Goal: Task Accomplishment & Management: Manage account settings

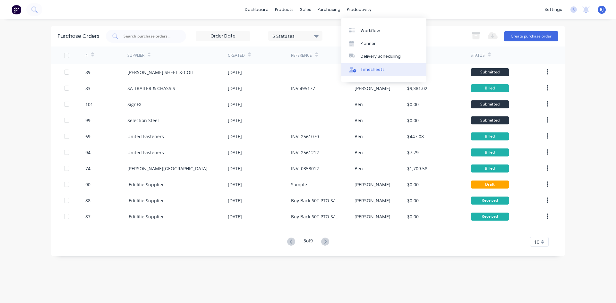
click at [372, 68] on div "Timesheets" at bounding box center [373, 70] width 24 height 6
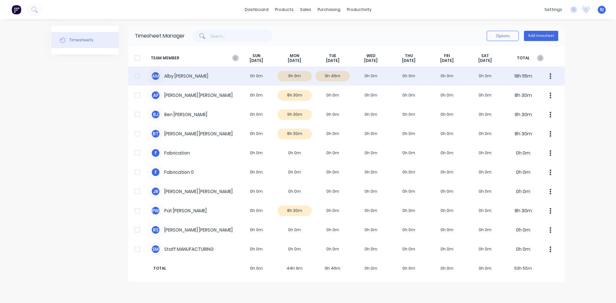
click at [247, 75] on div "A M Alby Mcdonald 0h 0m 9h 9m 9h 46m 0h 0m 0h 0m 0h 0m 0h 0m 18h 55m" at bounding box center [346, 75] width 437 height 19
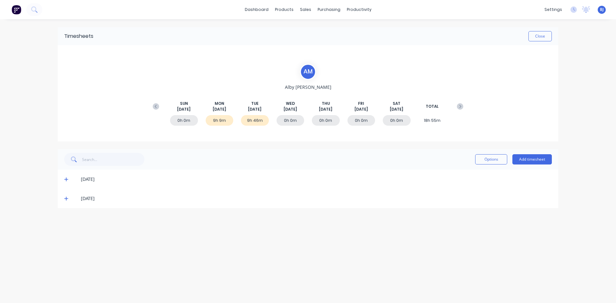
click at [67, 180] on icon at bounding box center [66, 179] width 4 height 4
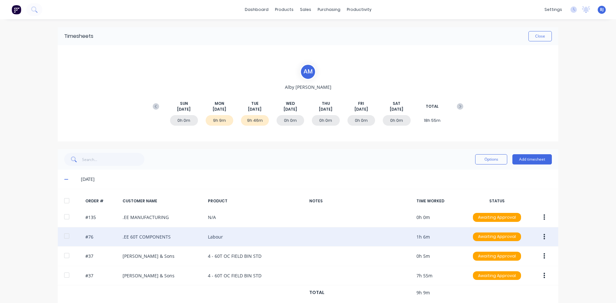
scroll to position [30, 0]
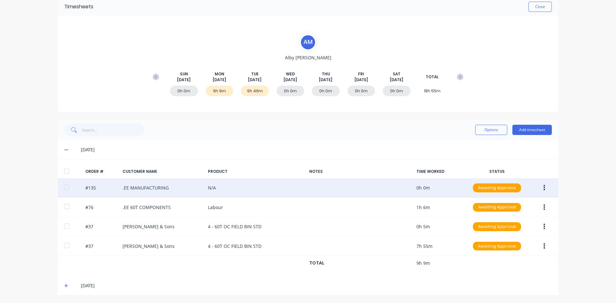
click at [541, 187] on button "button" at bounding box center [544, 188] width 15 height 12
click at [499, 255] on div "Delete" at bounding box center [521, 256] width 49 height 9
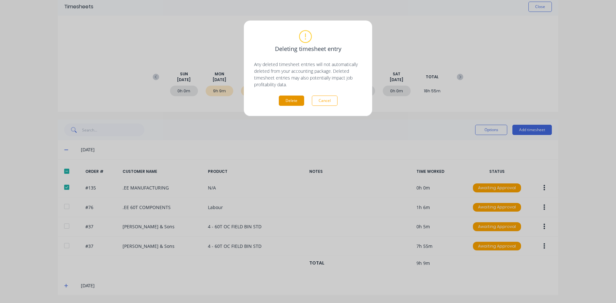
click at [289, 97] on button "Delete" at bounding box center [291, 101] width 25 height 10
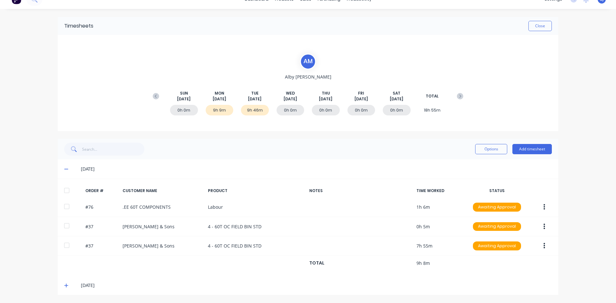
scroll to position [10, 0]
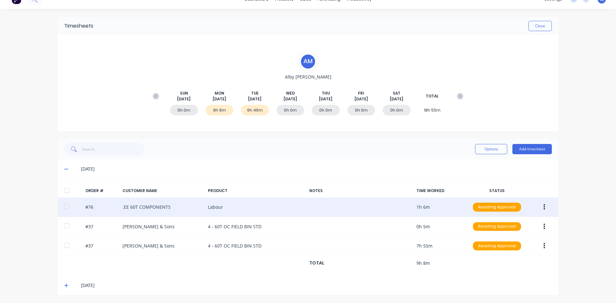
click at [544, 207] on icon "button" at bounding box center [545, 207] width 2 height 6
click at [502, 251] on div "Edit" at bounding box center [521, 249] width 49 height 9
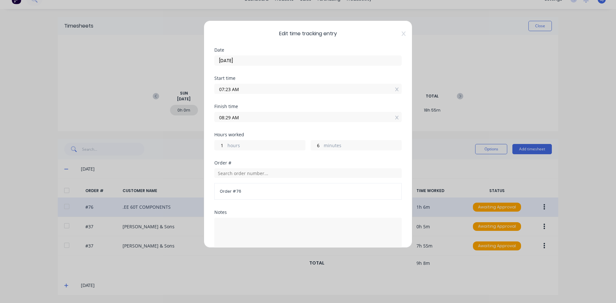
click at [231, 90] on input "07:23 AM" at bounding box center [308, 89] width 187 height 10
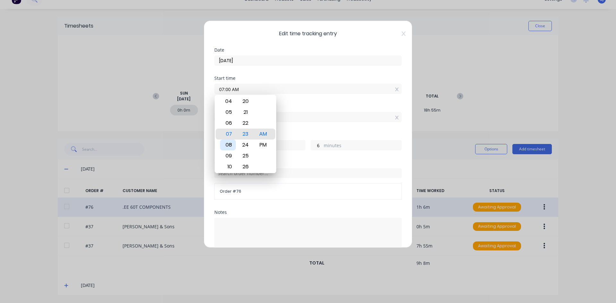
type input "07:00 AM"
type input "29"
click at [231, 144] on div "08" at bounding box center [228, 145] width 16 height 11
type input "08:00 AM"
type input "0"
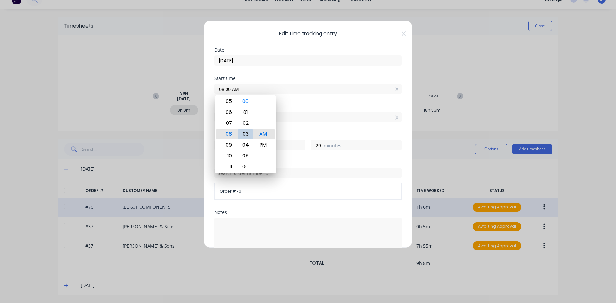
type input "08:04 AM"
type input "25"
type input "08:10 AM"
type input "19"
type input "08:15 AM"
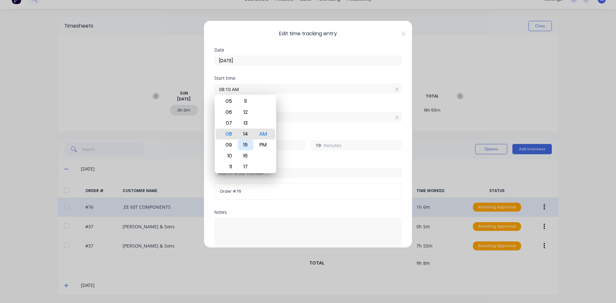
type input "14"
type input "08:21 AM"
type input "8"
type input "08:26 AM"
type input "3"
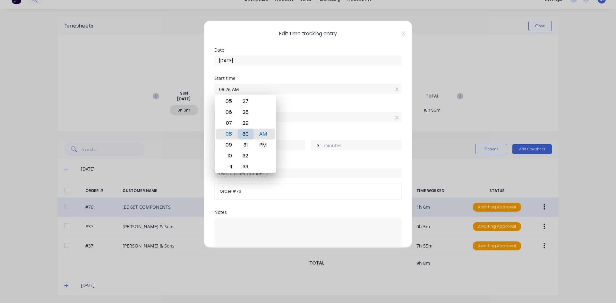
type input "08:30 AM"
type input "23"
type input "59"
click at [264, 135] on div "AM" at bounding box center [264, 134] width 16 height 11
type input "08:30 PM"
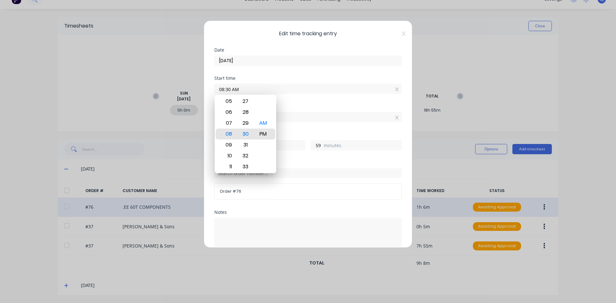
type input "11"
click at [315, 126] on div "Finish time 08:29 AM" at bounding box center [307, 118] width 187 height 28
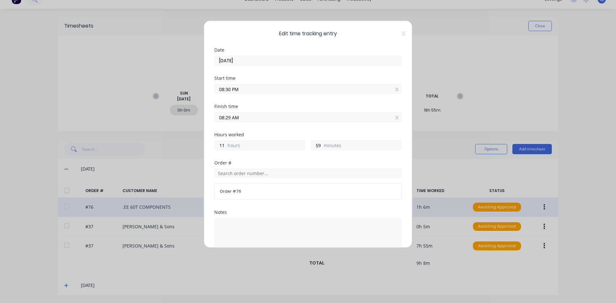
drag, startPoint x: 231, startPoint y: 90, endPoint x: 209, endPoint y: 99, distance: 23.9
click at [209, 99] on div "Edit time tracking entry Date 01/09/2025 Start time 08:30 PM Finish time 08:29 …" at bounding box center [308, 135] width 209 height 228
click at [235, 87] on input "7.00 PM" at bounding box center [308, 89] width 187 height 10
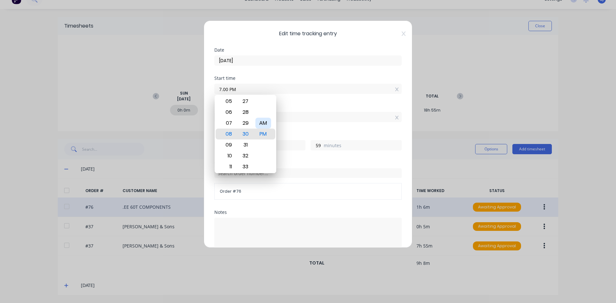
type input "07:00 PM"
type input "13"
type input "29"
click at [259, 123] on div "AM" at bounding box center [264, 123] width 16 height 11
type input "07:00 AM"
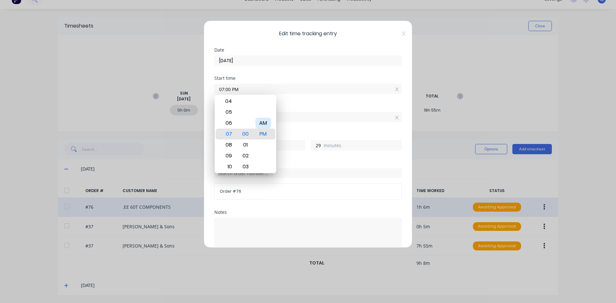
type input "1"
click at [291, 104] on div "Start time 07:00 AM" at bounding box center [307, 90] width 187 height 28
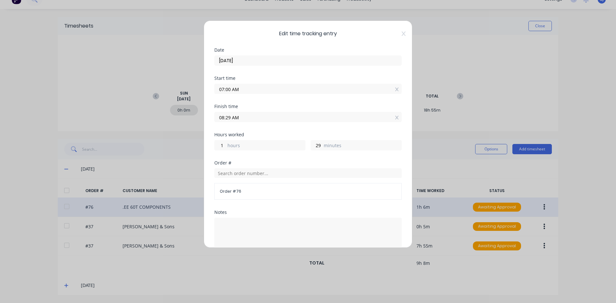
drag, startPoint x: 230, startPoint y: 117, endPoint x: 216, endPoint y: 120, distance: 15.1
click at [216, 120] on input "08:29 AM" at bounding box center [308, 117] width 187 height 10
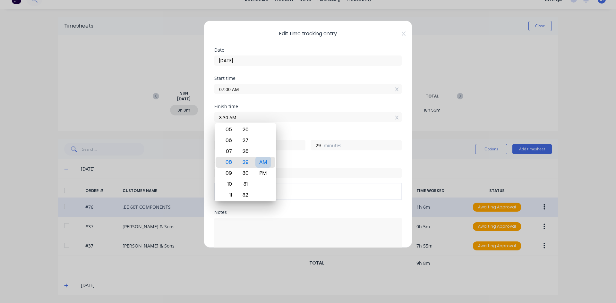
type input "08:30 AM"
type input "30"
click at [263, 161] on div "AM" at bounding box center [264, 162] width 16 height 11
click at [293, 130] on div "Finish time 08:30 AM" at bounding box center [307, 118] width 187 height 28
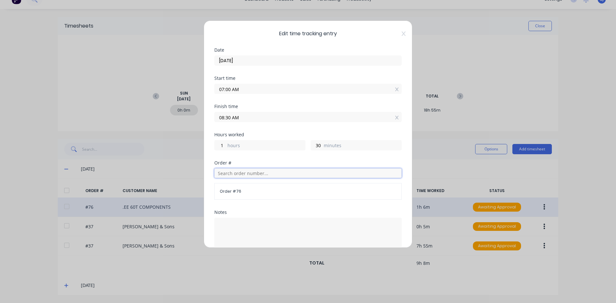
click at [228, 174] on input "text" at bounding box center [307, 174] width 187 height 10
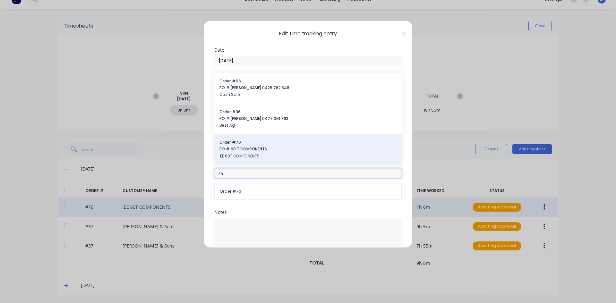
type input "76"
click at [245, 151] on span "PO #: 60 T COMPONENTS" at bounding box center [308, 149] width 177 height 6
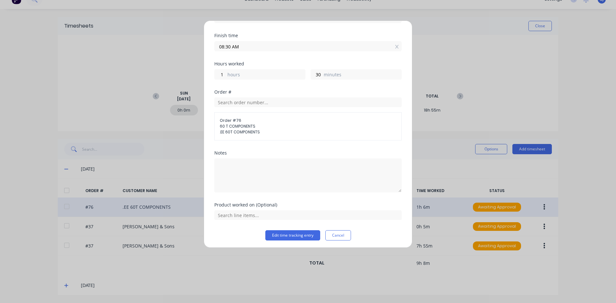
scroll to position [73, 0]
click at [232, 162] on textarea at bounding box center [307, 174] width 187 height 34
type textarea "60t roof frame"
click at [254, 215] on input "text" at bounding box center [307, 214] width 187 height 10
click at [293, 232] on button "Edit time tracking entry" at bounding box center [292, 234] width 55 height 10
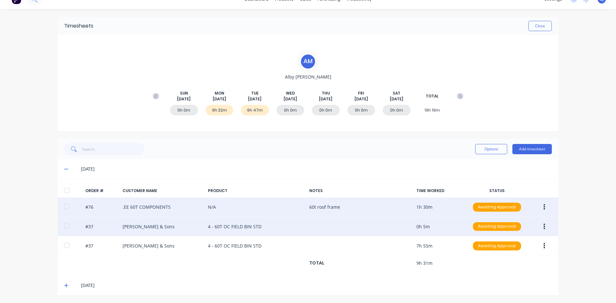
click at [544, 227] on icon "button" at bounding box center [545, 227] width 2 height 6
click at [502, 270] on div "Edit" at bounding box center [521, 269] width 49 height 9
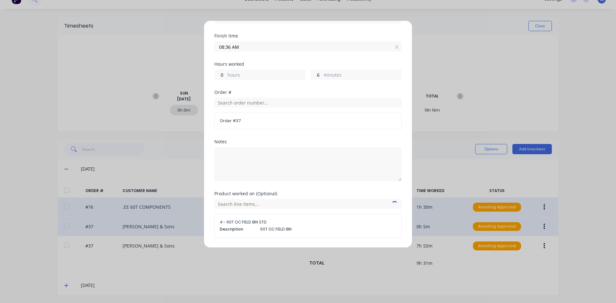
scroll to position [90, 0]
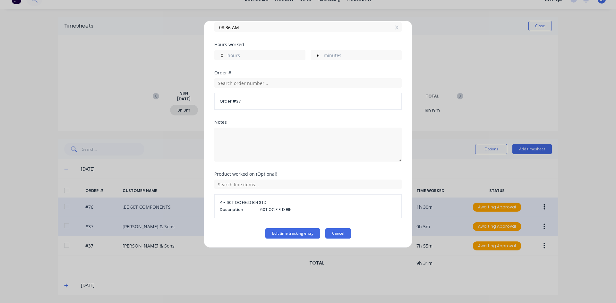
click at [339, 235] on button "Cancel" at bounding box center [339, 234] width 26 height 10
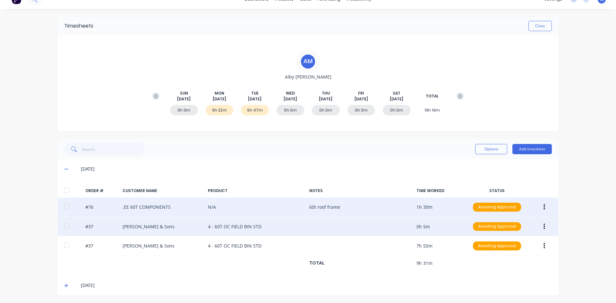
click at [544, 226] on icon "button" at bounding box center [545, 226] width 2 height 7
click at [502, 294] on div "Delete" at bounding box center [521, 295] width 49 height 9
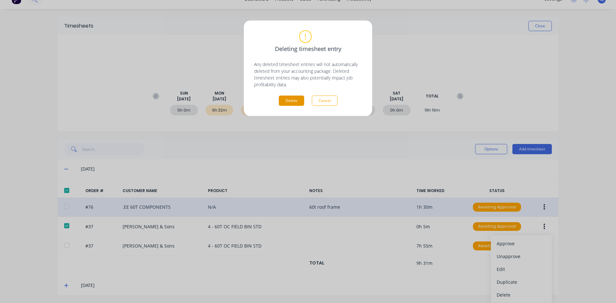
click at [291, 102] on button "Delete" at bounding box center [291, 101] width 25 height 10
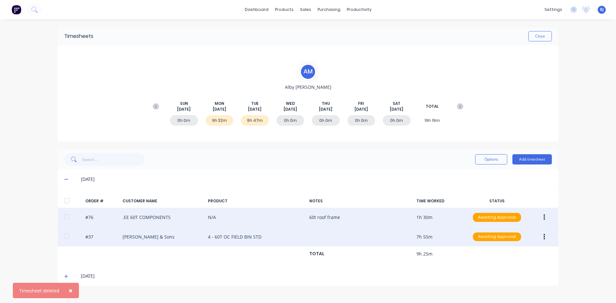
click at [544, 234] on icon "button" at bounding box center [545, 237] width 2 height 7
click at [501, 281] on div "Edit" at bounding box center [521, 279] width 49 height 9
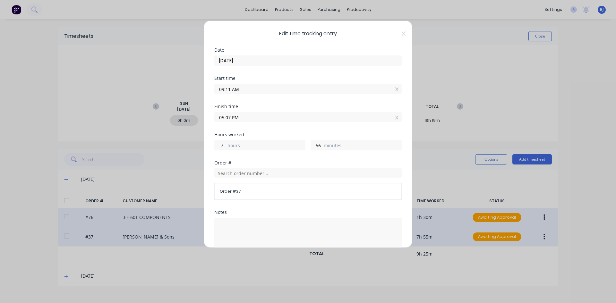
click at [230, 90] on input "09:11 AM" at bounding box center [308, 89] width 187 height 10
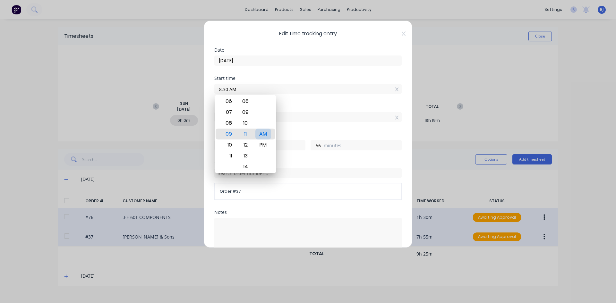
type input "08:30 AM"
type input "8"
type input "37"
click at [268, 135] on div "AM" at bounding box center [264, 134] width 16 height 11
click at [294, 106] on div "Finish time" at bounding box center [307, 106] width 187 height 4
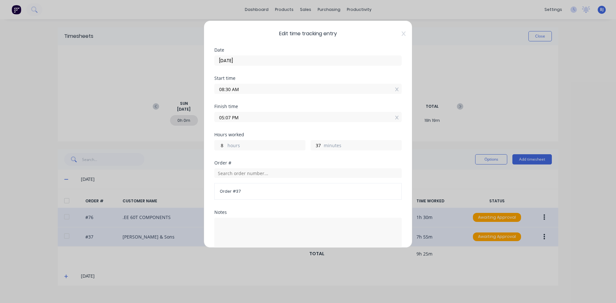
click at [230, 118] on input "05:07 PM" at bounding box center [308, 117] width 187 height 10
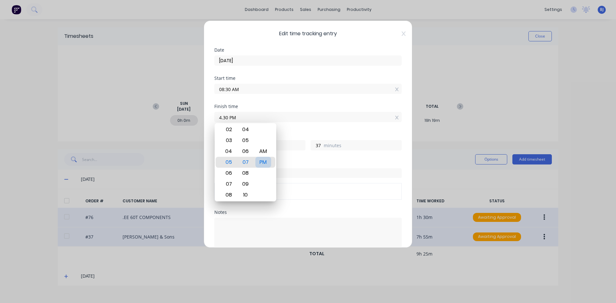
type input "04:30 PM"
type input "0"
click at [261, 162] on div "PM" at bounding box center [264, 162] width 16 height 11
click at [289, 127] on div "Finish time 04:30 PM" at bounding box center [307, 118] width 187 height 28
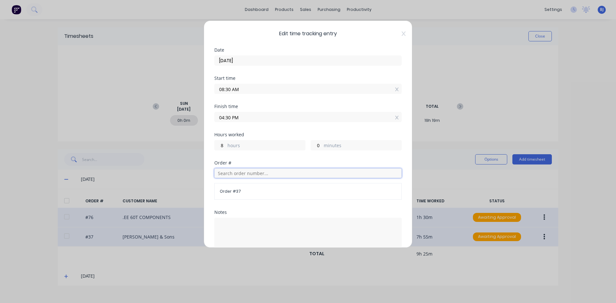
click at [232, 172] on input "text" at bounding box center [307, 174] width 187 height 10
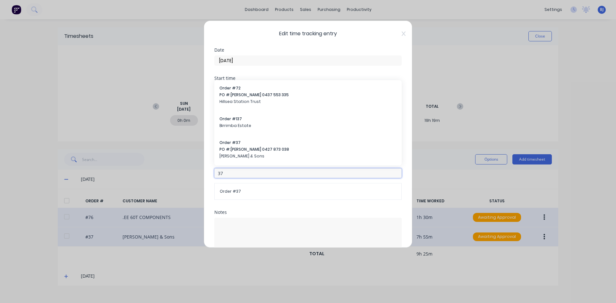
scroll to position [64, 0]
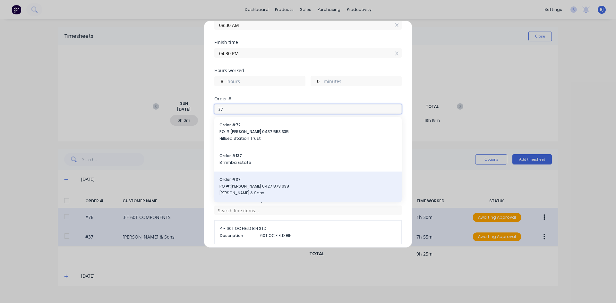
type input "37"
click at [242, 183] on div "Order # 37 PO #: Dylan Kay 0427 873 038 C.J. Kay & Sons" at bounding box center [308, 187] width 177 height 21
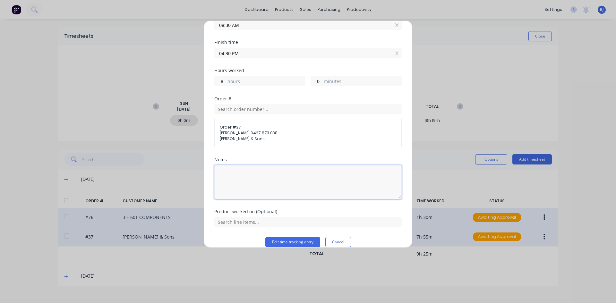
click at [231, 169] on textarea at bounding box center [307, 182] width 187 height 34
type textarea "W"
type textarea "Fit walls and Roof to Base"
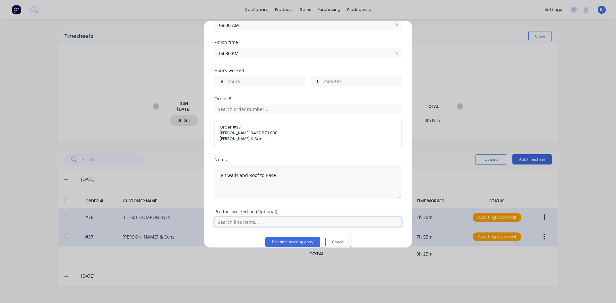
click at [269, 223] on input "text" at bounding box center [307, 222] width 187 height 10
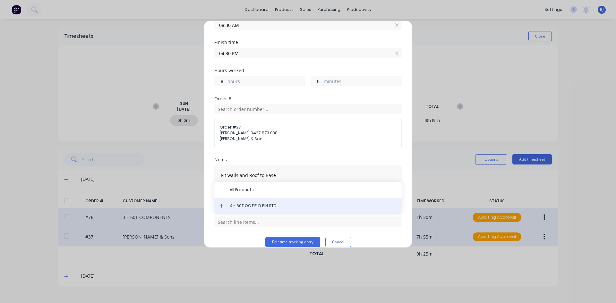
click at [257, 207] on span "4 - 60T OC FIELD BIN STD" at bounding box center [313, 206] width 167 height 6
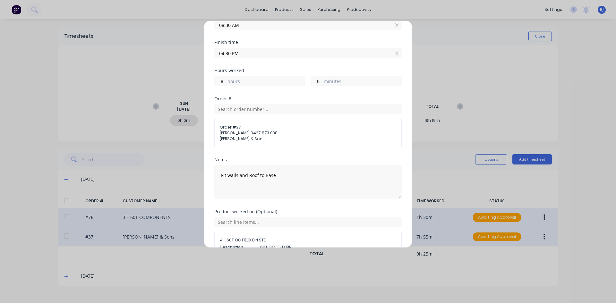
scroll to position [102, 0]
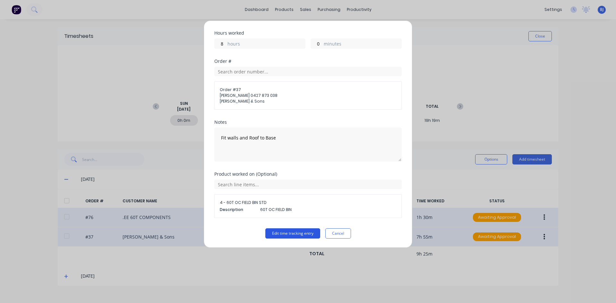
click at [274, 232] on button "Edit time tracking entry" at bounding box center [292, 234] width 55 height 10
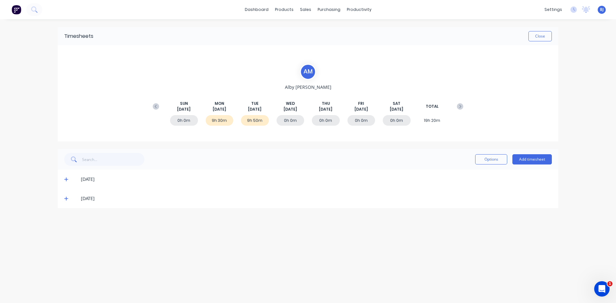
click at [68, 197] on span at bounding box center [67, 199] width 6 height 6
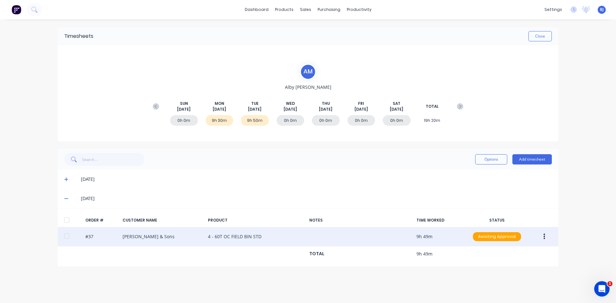
click at [544, 237] on icon "button" at bounding box center [545, 236] width 2 height 7
click at [498, 279] on div "Edit" at bounding box center [521, 279] width 49 height 9
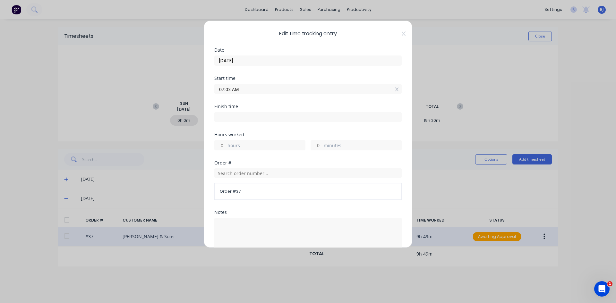
drag, startPoint x: 225, startPoint y: 91, endPoint x: 201, endPoint y: 98, distance: 25.2
click at [201, 98] on div "Edit time tracking entry Date 02/09/2025 Start time 07:03 AM Finish time Hours …" at bounding box center [308, 151] width 616 height 303
click at [246, 84] on input "7.00 AM" at bounding box center [308, 89] width 187 height 10
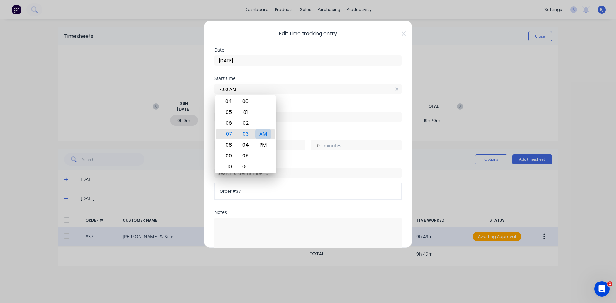
type input "07:00 AM"
drag, startPoint x: 267, startPoint y: 133, endPoint x: 271, endPoint y: 114, distance: 19.2
click at [266, 132] on div "AM" at bounding box center [264, 134] width 16 height 11
click at [283, 98] on div "Start time 07:00 AM" at bounding box center [307, 90] width 187 height 28
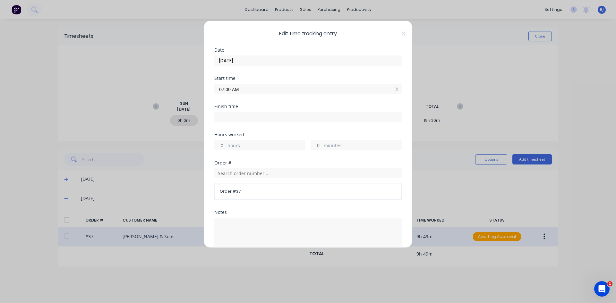
click at [224, 115] on input at bounding box center [308, 117] width 187 height 10
type input "04:54 PM"
type input "9"
type input "54"
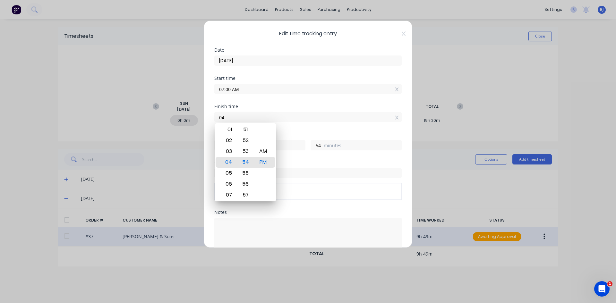
type input "0"
type input "04:30 AM"
type input "21"
type input "30"
click at [263, 163] on div "PM" at bounding box center [264, 162] width 16 height 11
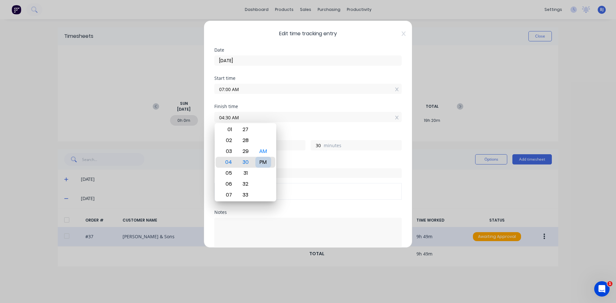
type input "04:30 PM"
type input "9"
click at [298, 133] on div "Hours worked" at bounding box center [307, 135] width 187 height 4
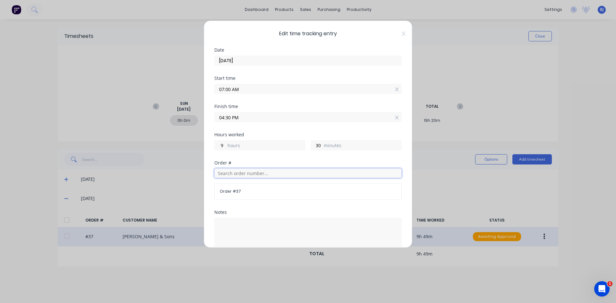
click at [230, 173] on input "text" at bounding box center [307, 174] width 187 height 10
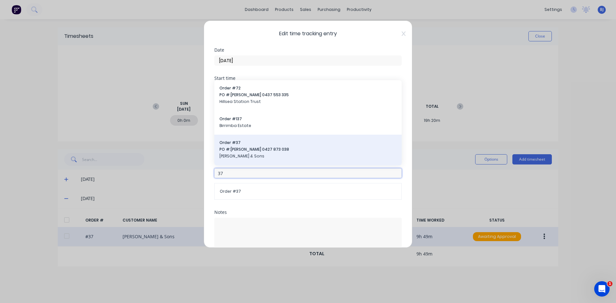
type input "37"
click at [239, 149] on span "PO #: Dylan Kay 0427 873 038" at bounding box center [308, 150] width 177 height 6
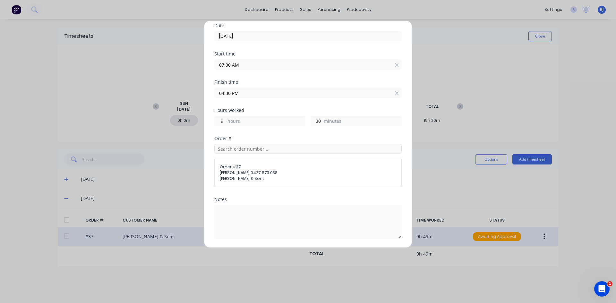
scroll to position [73, 0]
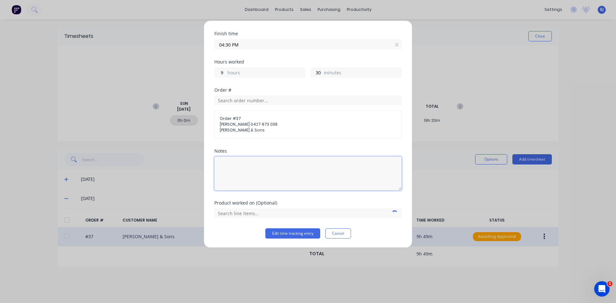
click at [225, 164] on textarea at bounding box center [307, 174] width 187 height 34
type textarea "Finish off Bin"
click at [266, 213] on input "text" at bounding box center [307, 214] width 187 height 10
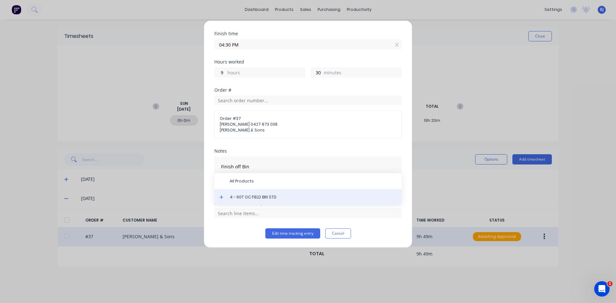
click at [258, 200] on div "4 - 60T OC FIELD BIN STD" at bounding box center [307, 197] width 187 height 16
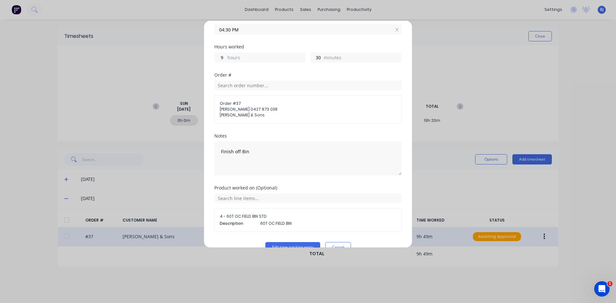
scroll to position [102, 0]
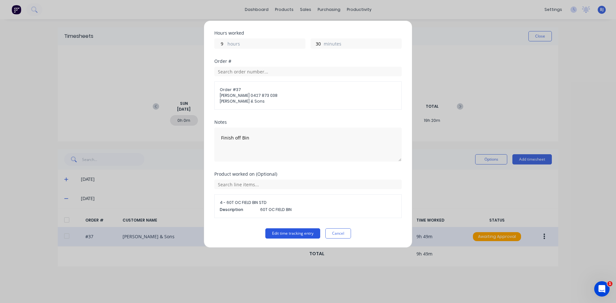
click at [274, 231] on button "Edit time tracking entry" at bounding box center [292, 234] width 55 height 10
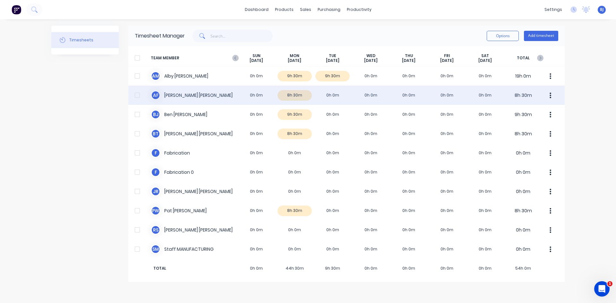
click at [248, 94] on div "A F Anthony Fitzgerald 0h 0m 8h 30m 0h 0m 0h 0m 0h 0m 0h 0m 0h 0m 8h 30m" at bounding box center [346, 95] width 437 height 19
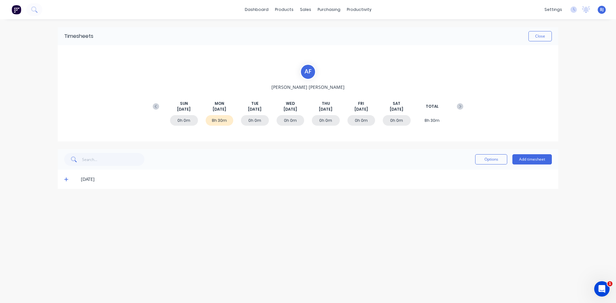
click at [67, 177] on span at bounding box center [67, 179] width 6 height 6
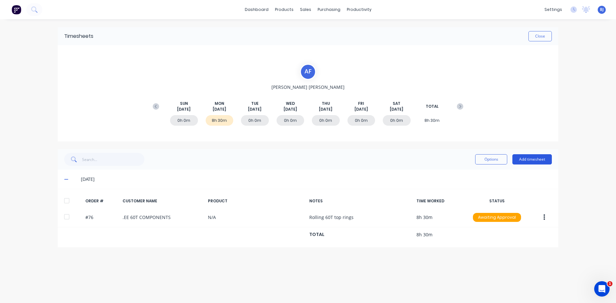
click at [528, 159] on button "Add timesheet" at bounding box center [532, 159] width 39 height 10
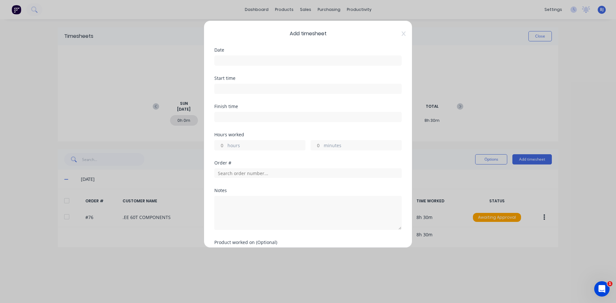
click at [229, 61] on input at bounding box center [308, 61] width 187 height 10
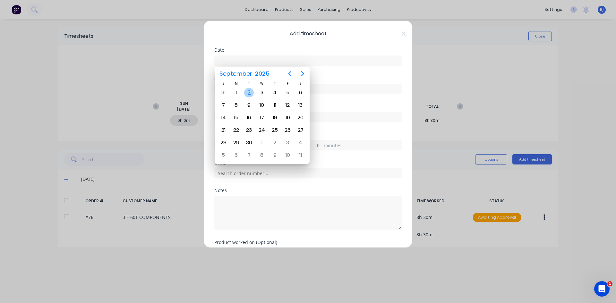
click at [248, 92] on div "2" at bounding box center [249, 93] width 10 height 10
type input "02/09/2025"
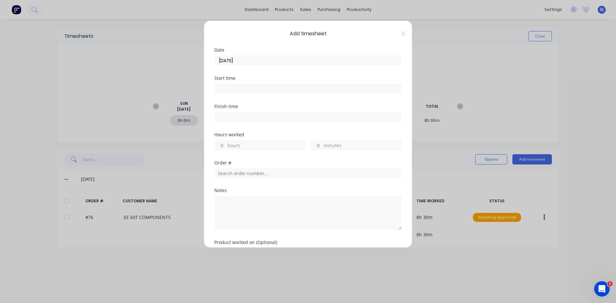
click at [218, 87] on input at bounding box center [308, 89] width 187 height 10
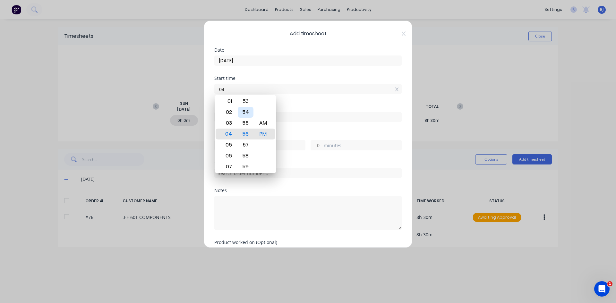
type input "0"
type input "07:00 AM"
click at [266, 124] on div "AM" at bounding box center [264, 123] width 16 height 11
click at [303, 103] on div "Start time 07:00 AM" at bounding box center [307, 90] width 187 height 28
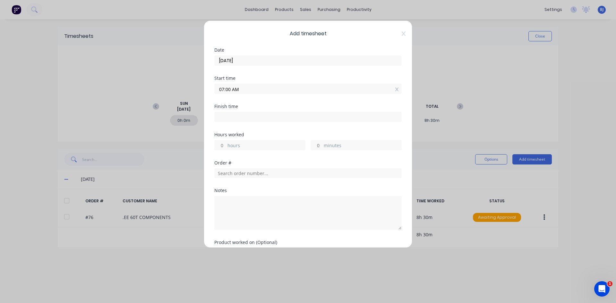
click at [229, 119] on input at bounding box center [308, 117] width 187 height 10
type input "04:56 PM"
type input "9"
type input "56"
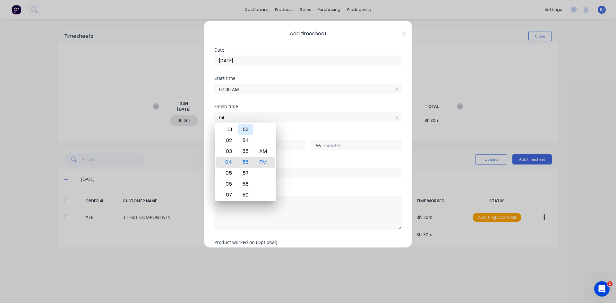
type input "0"
type input "03:30 AM"
type input "20"
type input "30"
click at [264, 164] on div "PM" at bounding box center [264, 162] width 16 height 11
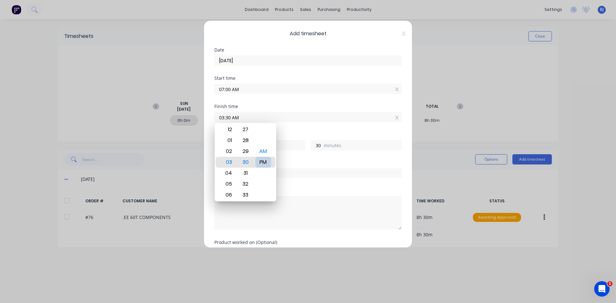
type input "03:30 PM"
type input "8"
click at [295, 132] on div "Finish time 03:30 PM" at bounding box center [307, 118] width 187 height 28
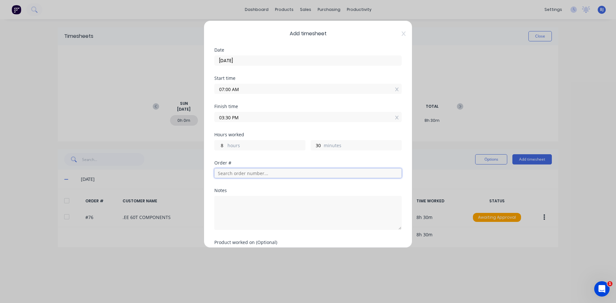
click at [233, 174] on input "text" at bounding box center [307, 174] width 187 height 10
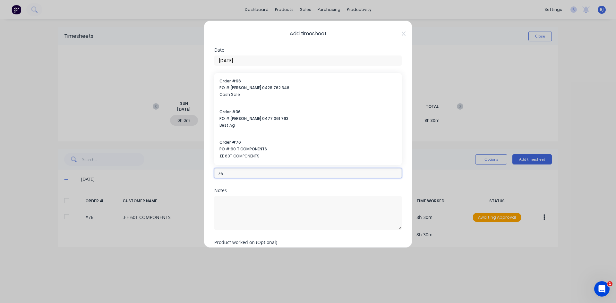
click at [227, 177] on input "76" at bounding box center [307, 174] width 187 height 10
type input "7"
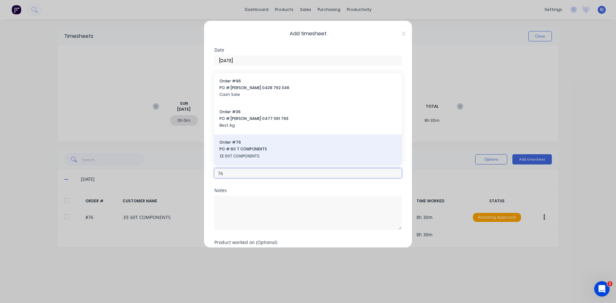
type input "76"
click at [234, 150] on span "PO #: 60 T COMPONENTS" at bounding box center [308, 149] width 177 height 6
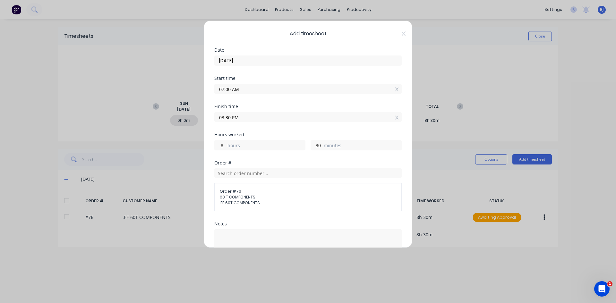
scroll to position [64, 0]
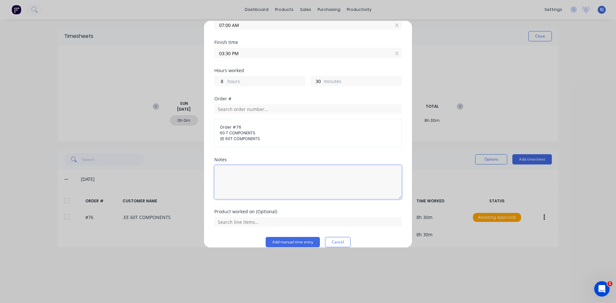
click at [228, 174] on textarea at bounding box center [307, 182] width 187 height 34
type textarea "Rolling 60T Rings"
click at [273, 239] on button "Add manual time entry" at bounding box center [293, 242] width 54 height 10
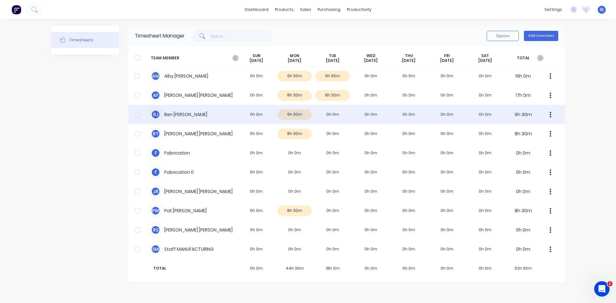
click at [329, 115] on div "B J Ben Joubert 0h 0m 9h 30m 0h 0m 0h 0m 0h 0m 0h 0m 0h 0m 9h 30m" at bounding box center [346, 114] width 437 height 19
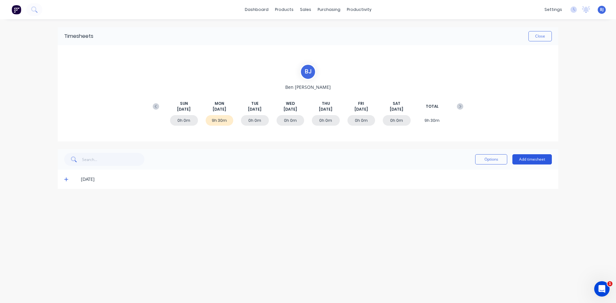
click at [538, 158] on button "Add timesheet" at bounding box center [532, 159] width 39 height 10
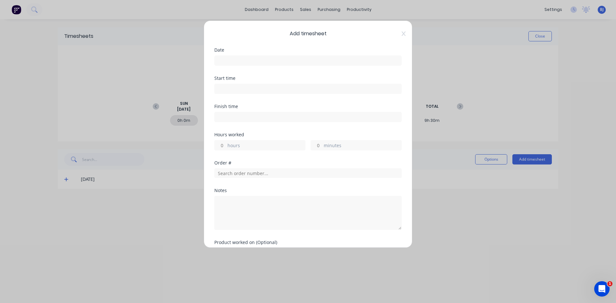
drag, startPoint x: 220, startPoint y: 59, endPoint x: 230, endPoint y: 68, distance: 13.8
click at [220, 59] on input at bounding box center [308, 61] width 187 height 10
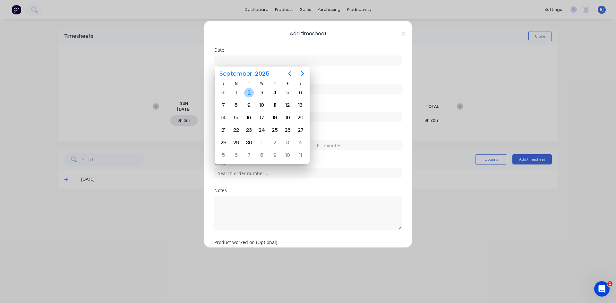
click at [248, 93] on div "2" at bounding box center [249, 93] width 10 height 10
type input "02/09/2025"
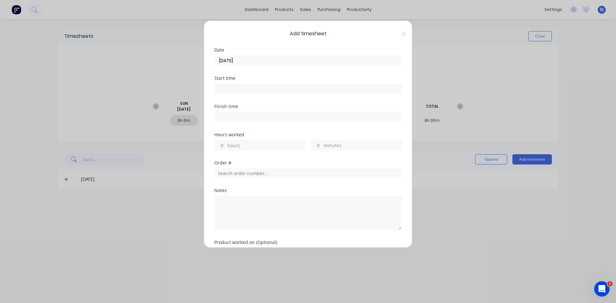
click at [221, 87] on input at bounding box center [308, 89] width 187 height 10
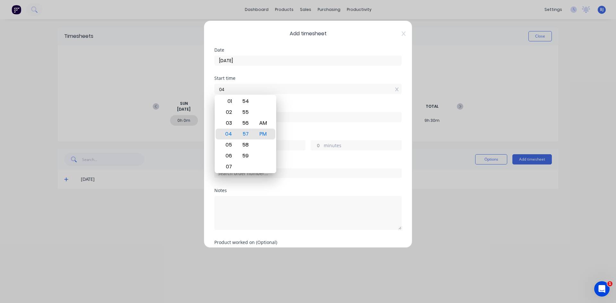
type input "0"
type input "07:00 AM"
click at [259, 121] on div "AM" at bounding box center [264, 123] width 16 height 11
click at [283, 101] on div "Start time 07:00 AM" at bounding box center [307, 90] width 187 height 28
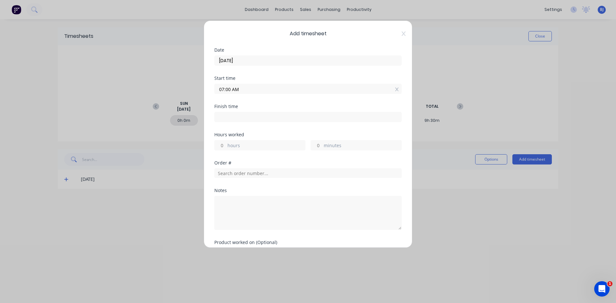
click at [224, 116] on input at bounding box center [308, 117] width 187 height 10
type input "04:57 PM"
type input "9"
type input "57"
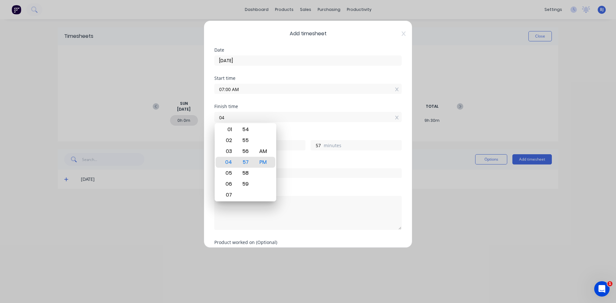
type input "0"
type input "04:30 AM"
type input "21"
type input "30"
click at [260, 160] on div "PM" at bounding box center [264, 162] width 16 height 11
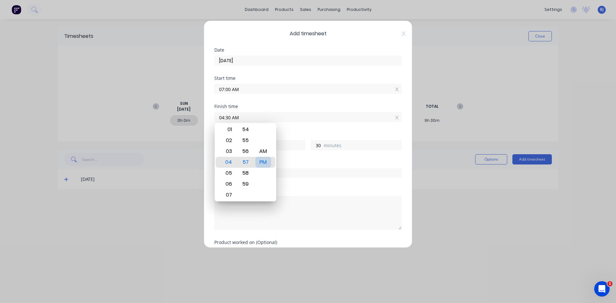
type input "04:30 PM"
type input "9"
click at [283, 136] on div "Hours worked" at bounding box center [307, 135] width 187 height 4
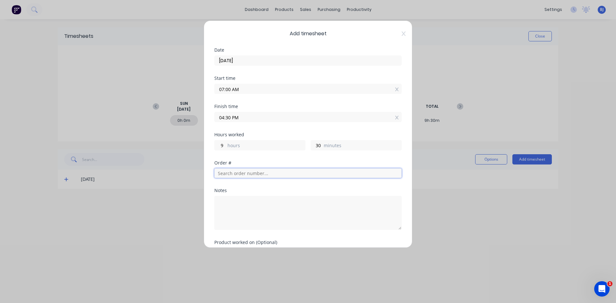
click at [230, 175] on input "text" at bounding box center [307, 174] width 187 height 10
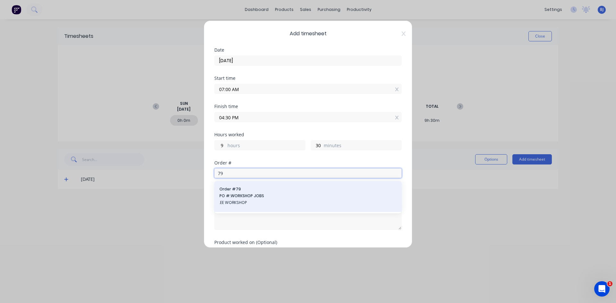
type input "79"
click at [222, 190] on span "Order # 79" at bounding box center [308, 190] width 177 height 6
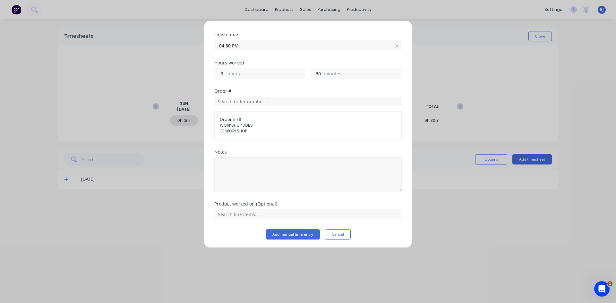
scroll to position [73, 0]
click at [232, 169] on textarea at bounding box center [307, 174] width 187 height 34
type textarea "Office Admin"
click at [249, 213] on input "text" at bounding box center [307, 214] width 187 height 10
click at [269, 231] on button "Add manual time entry" at bounding box center [293, 234] width 54 height 10
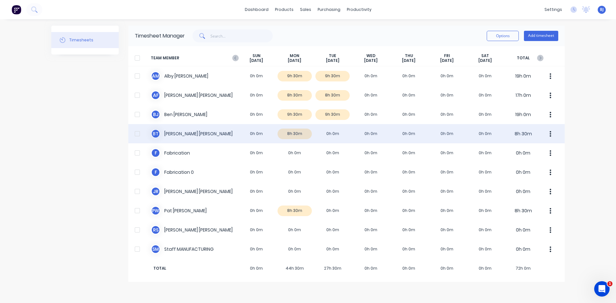
click at [258, 134] on div "B T Broden Thompson 0h 0m 8h 30m 0h 0m 0h 0m 0h 0m 0h 0m 0h 0m 8h 30m" at bounding box center [346, 133] width 437 height 19
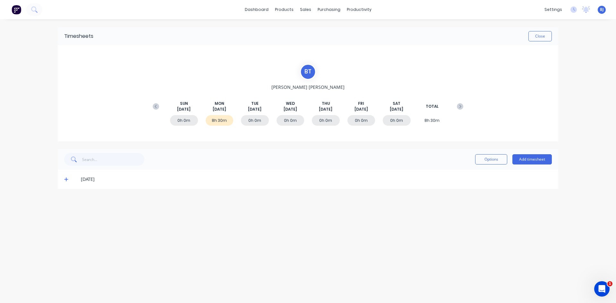
click at [68, 179] on icon at bounding box center [66, 179] width 4 height 4
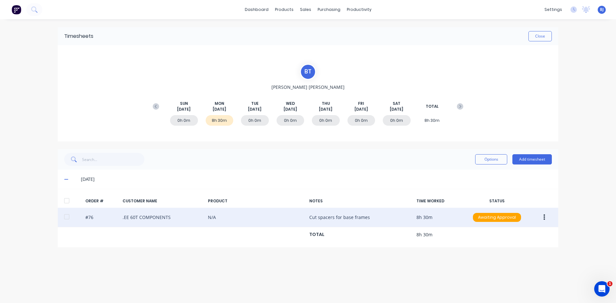
click at [544, 220] on icon "button" at bounding box center [545, 218] width 2 height 6
click at [506, 271] on div "Duplicate" at bounding box center [521, 272] width 49 height 9
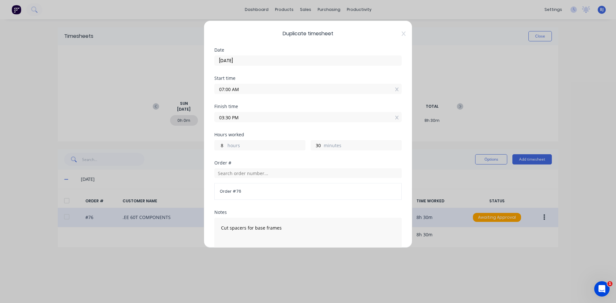
drag, startPoint x: 231, startPoint y: 117, endPoint x: 210, endPoint y: 117, distance: 21.8
click at [210, 117] on div "Duplicate timesheet Date 01/09/2025 Start time 07:00 AM Finish time 03:30 PM Ho…" at bounding box center [308, 135] width 209 height 228
type input "10:00 AM"
type input "3"
type input "0"
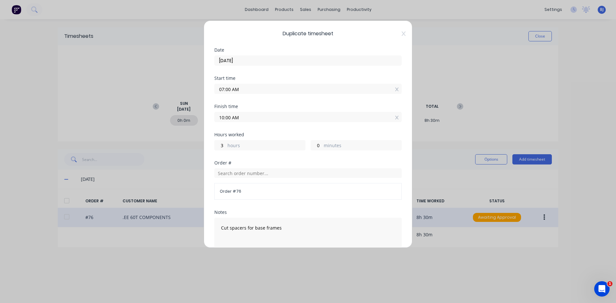
click at [270, 123] on div "Finish time 10:00 AM" at bounding box center [307, 118] width 187 height 28
click at [235, 173] on input "text" at bounding box center [307, 174] width 187 height 10
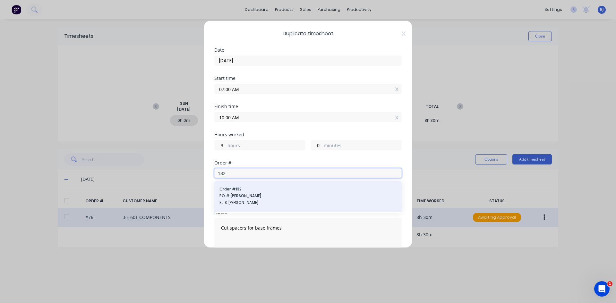
type input "132"
click at [247, 195] on span "PO #: Evan Hunt" at bounding box center [308, 196] width 177 height 6
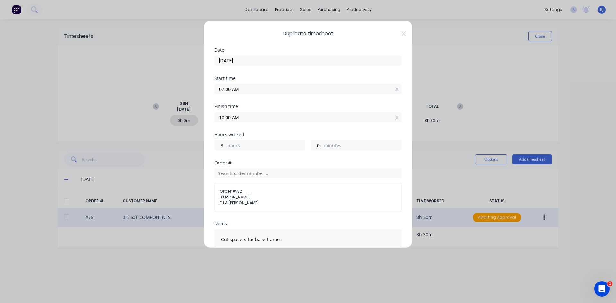
scroll to position [64, 0]
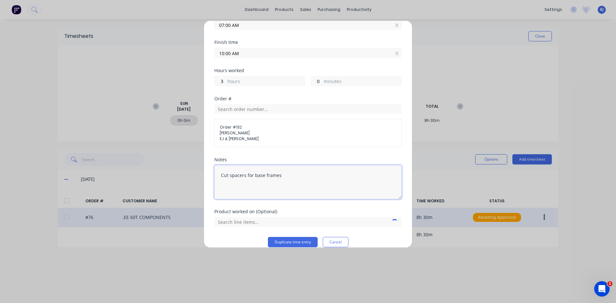
drag, startPoint x: 280, startPoint y: 175, endPoint x: 190, endPoint y: 184, distance: 89.7
click at [194, 181] on div "Duplicate timesheet Date 01/09/2025 Start time 07:00 AM Finish time 10:00 AM Ho…" at bounding box center [308, 151] width 616 height 303
type textarea "f"
type textarea "Weld up Base"
click at [243, 223] on input "text" at bounding box center [307, 222] width 187 height 10
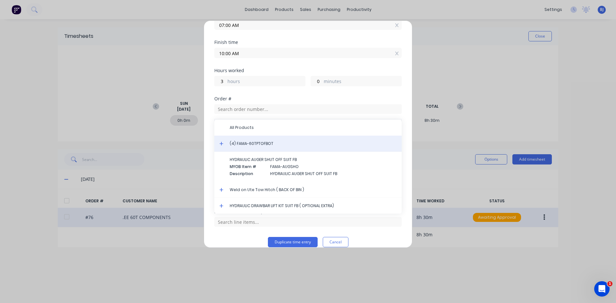
click at [257, 143] on span "(4) FAMA-60TPTOFBOT" at bounding box center [313, 144] width 167 height 6
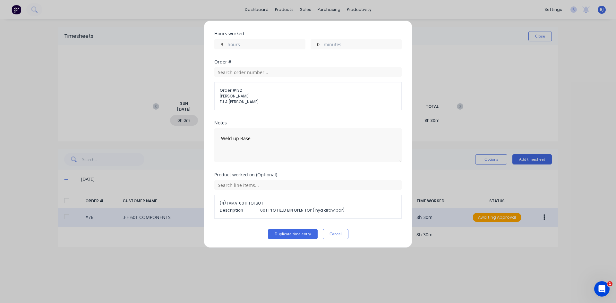
scroll to position [102, 0]
click at [278, 234] on button "Duplicate time entry" at bounding box center [293, 234] width 50 height 10
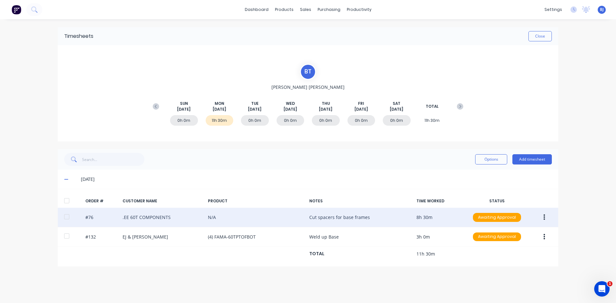
click at [543, 216] on button "button" at bounding box center [544, 218] width 15 height 12
click at [504, 262] on div "Edit" at bounding box center [521, 260] width 49 height 9
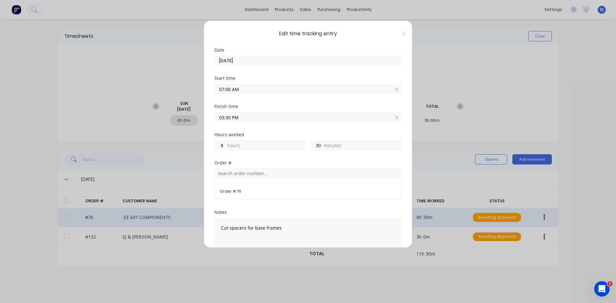
drag, startPoint x: 231, startPoint y: 87, endPoint x: 212, endPoint y: 95, distance: 20.6
click at [212, 93] on div "Edit time tracking entry Date 01/09/2025 Start time 07:00 AM Finish time 03:30 …" at bounding box center [308, 135] width 209 height 228
type input "10:00 AM"
type input "5"
click at [243, 110] on div "Finish time 03:30 PM" at bounding box center [307, 113] width 187 height 18
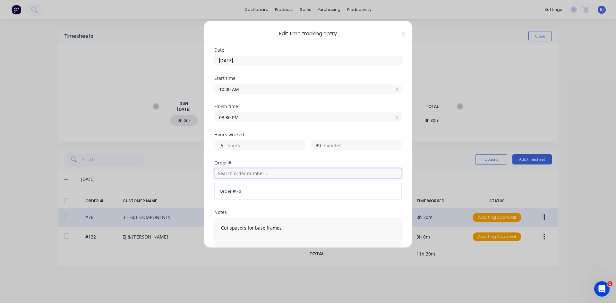
click at [230, 174] on input "text" at bounding box center [307, 174] width 187 height 10
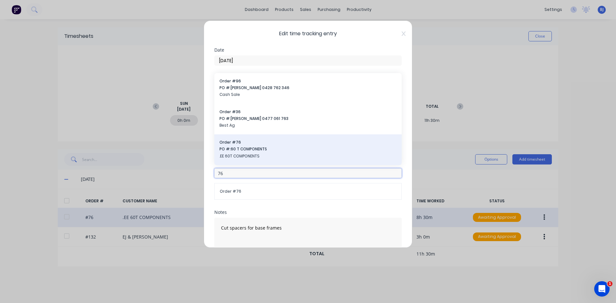
type input "76"
click at [243, 154] on span ".EE 60T COMPONENTS" at bounding box center [308, 156] width 177 height 6
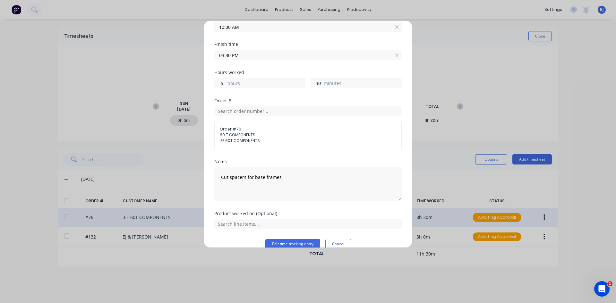
scroll to position [73, 0]
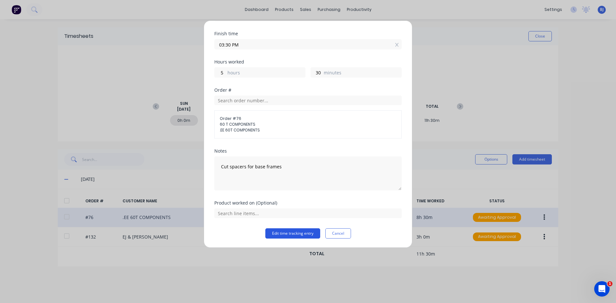
click at [276, 233] on button "Edit time tracking entry" at bounding box center [292, 234] width 55 height 10
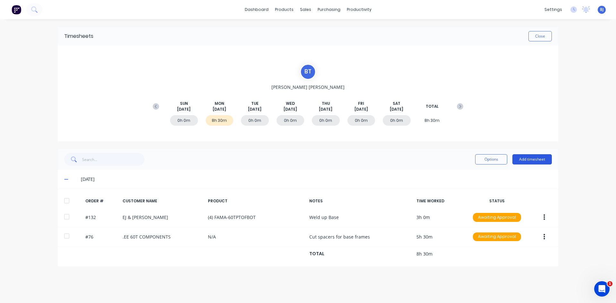
click at [521, 159] on button "Add timesheet" at bounding box center [532, 159] width 39 height 10
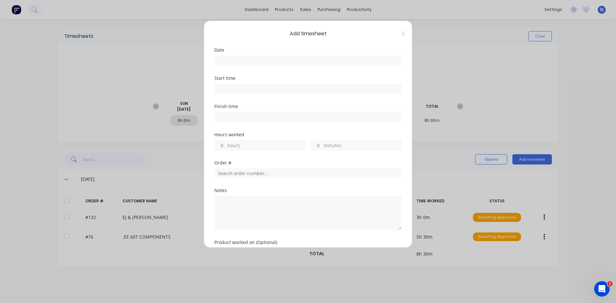
click at [228, 61] on input at bounding box center [308, 61] width 187 height 10
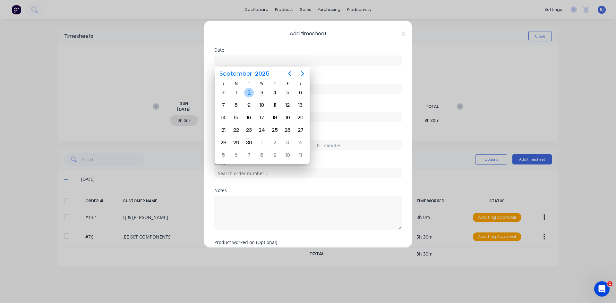
click at [244, 93] on div "2" at bounding box center [249, 93] width 13 height 12
type input "02/09/2025"
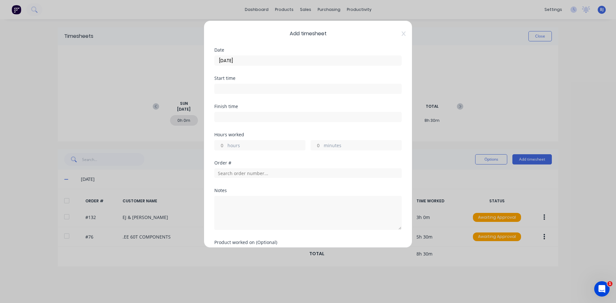
click at [230, 90] on input at bounding box center [308, 89] width 187 height 10
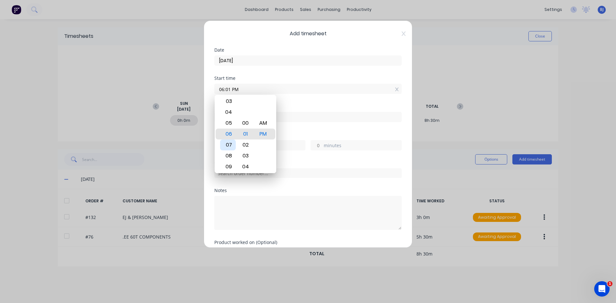
click at [232, 143] on div "07" at bounding box center [228, 145] width 16 height 11
click at [262, 123] on div "AM" at bounding box center [264, 123] width 16 height 11
type input "07:00 AM"
click at [262, 136] on div "AM" at bounding box center [264, 134] width 16 height 11
click at [295, 123] on div "Finish time" at bounding box center [307, 118] width 187 height 28
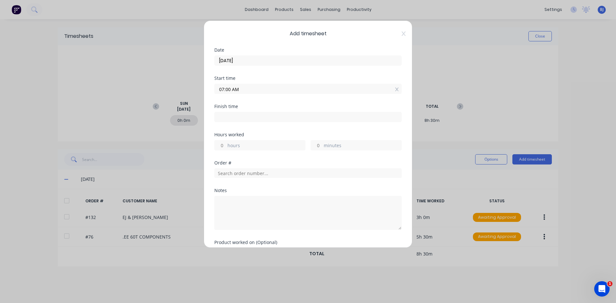
click at [228, 118] on input at bounding box center [308, 117] width 187 height 10
type input "05:01 PM"
type input "10"
type input "1"
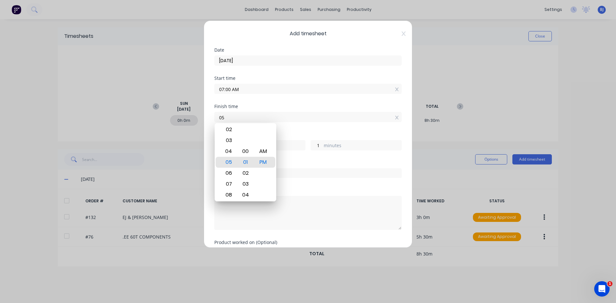
type input "0"
type input "03:30 AM"
type input "20"
type input "30"
click at [262, 159] on div "PM" at bounding box center [264, 162] width 16 height 11
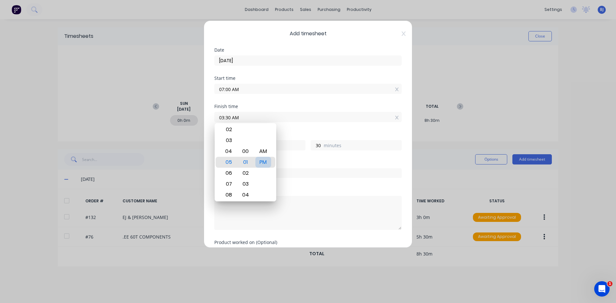
type input "03:30 PM"
type input "8"
click at [299, 135] on div "Hours worked" at bounding box center [307, 135] width 187 height 4
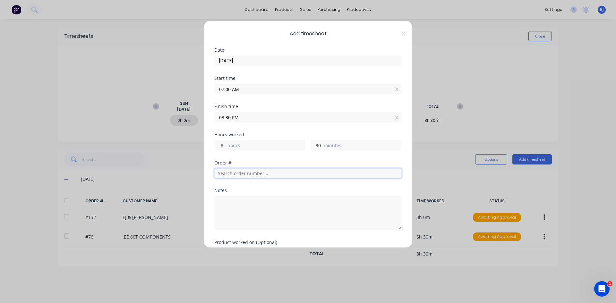
click at [227, 173] on input "text" at bounding box center [307, 174] width 187 height 10
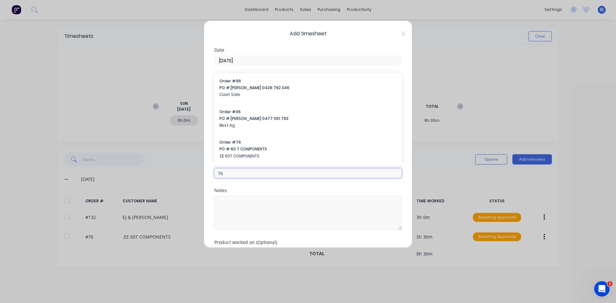
type input "76"
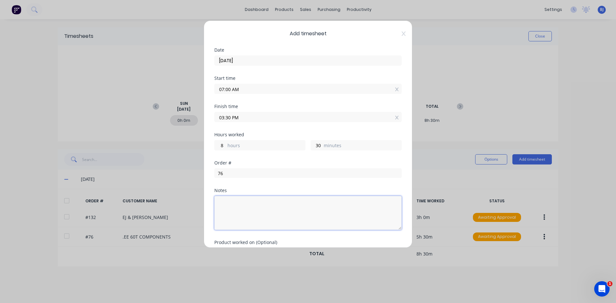
drag, startPoint x: 224, startPoint y: 196, endPoint x: 225, endPoint y: 200, distance: 3.9
click at [224, 197] on textarea at bounding box center [307, 213] width 187 height 34
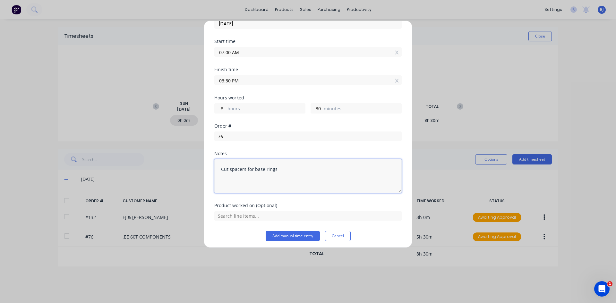
scroll to position [39, 0]
type textarea "Cut spacers for base rings"
click at [269, 233] on button "Add manual time entry" at bounding box center [293, 234] width 54 height 10
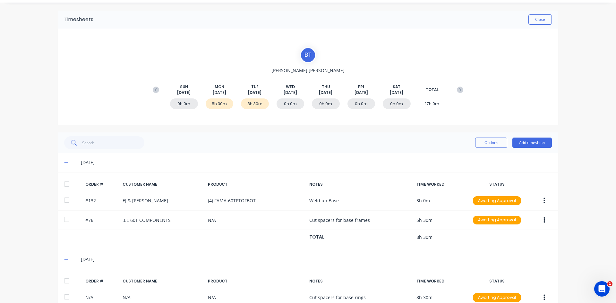
scroll to position [49, 0]
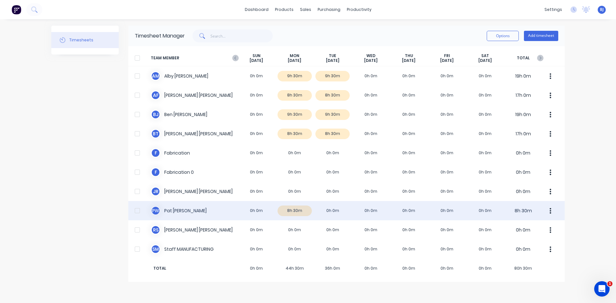
click at [251, 212] on div "P W Pat Walsh 0h 0m 8h 30m 0h 0m 0h 0m 0h 0m 0h 0m 0h 0m 8h 30m" at bounding box center [346, 210] width 437 height 19
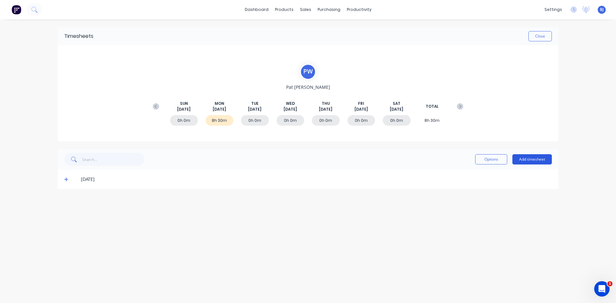
click at [521, 156] on button "Add timesheet" at bounding box center [532, 159] width 39 height 10
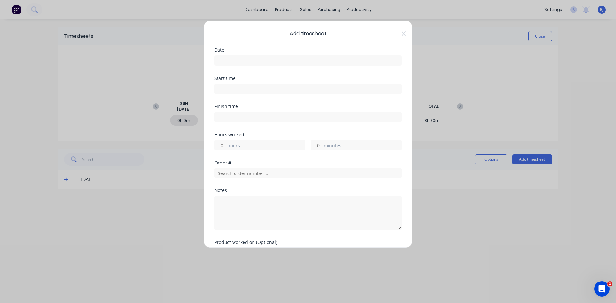
click at [241, 63] on input at bounding box center [308, 61] width 187 height 10
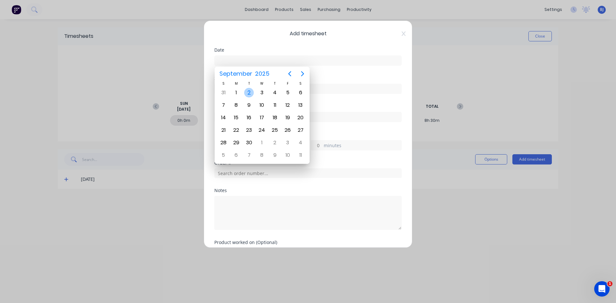
click at [248, 93] on div "2" at bounding box center [249, 93] width 10 height 10
type input "02/09/2025"
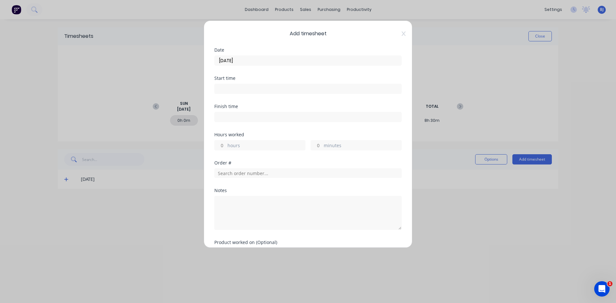
click at [222, 87] on input at bounding box center [308, 89] width 187 height 10
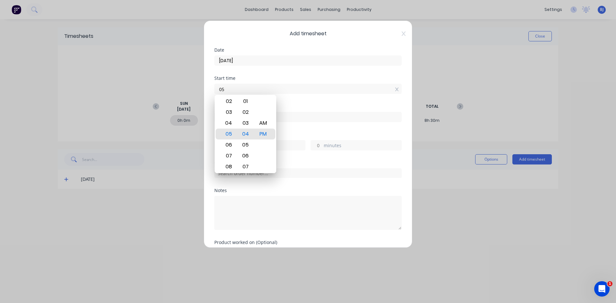
type input "0"
type input "07:00 AM"
click at [268, 124] on div "AM" at bounding box center [264, 123] width 16 height 11
click at [294, 109] on div "Finish time" at bounding box center [307, 113] width 187 height 18
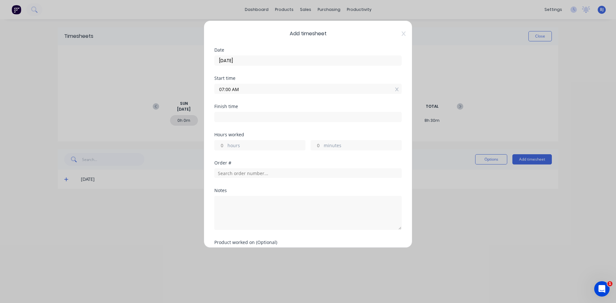
click at [231, 116] on input at bounding box center [308, 117] width 187 height 10
type input "05:04 PM"
type input "10"
type input "4"
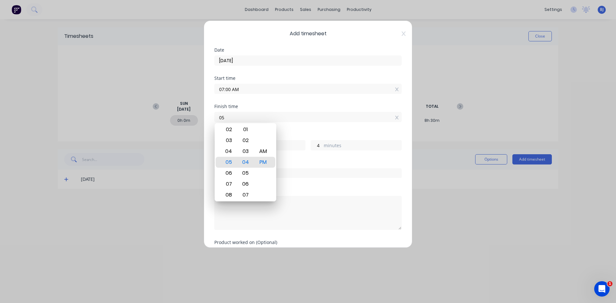
type input "0"
type input "03:30 AM"
type input "20"
type input "30"
click at [263, 161] on div "PM" at bounding box center [264, 162] width 16 height 11
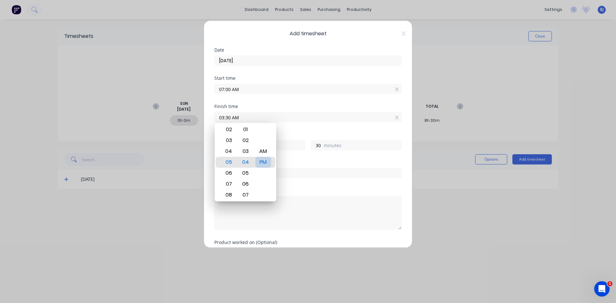
type input "03:30 PM"
type input "8"
click at [289, 130] on div "Finish time 03:30 PM" at bounding box center [307, 118] width 187 height 28
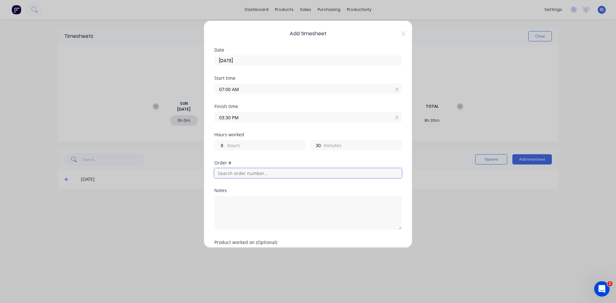
click at [230, 172] on input "text" at bounding box center [307, 174] width 187 height 10
click at [246, 175] on input "text" at bounding box center [307, 174] width 187 height 10
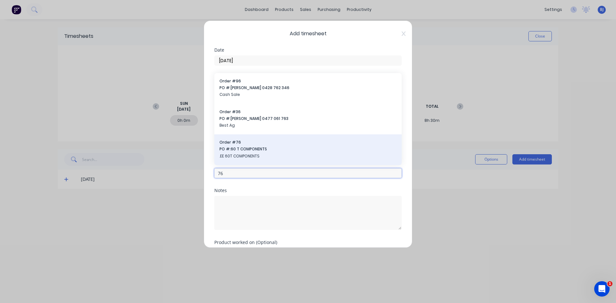
type input "76"
click at [232, 147] on span "PO #: 60 T COMPONENTS" at bounding box center [308, 149] width 177 height 6
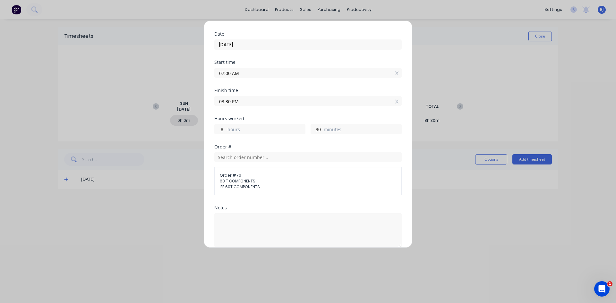
scroll to position [32, 0]
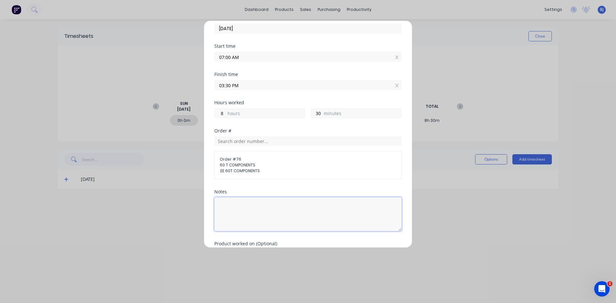
click at [235, 206] on textarea at bounding box center [307, 214] width 187 height 34
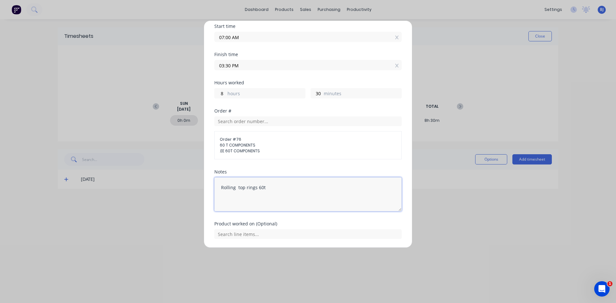
scroll to position [73, 0]
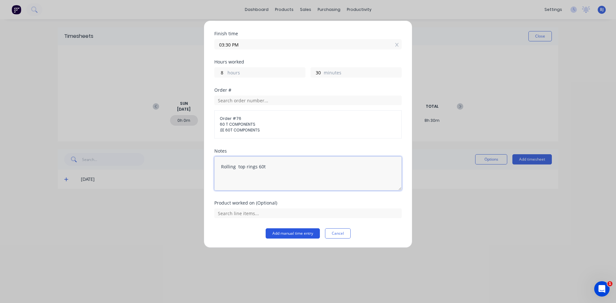
type textarea "Rolling top rings 60t"
click at [292, 232] on button "Add manual time entry" at bounding box center [293, 234] width 54 height 10
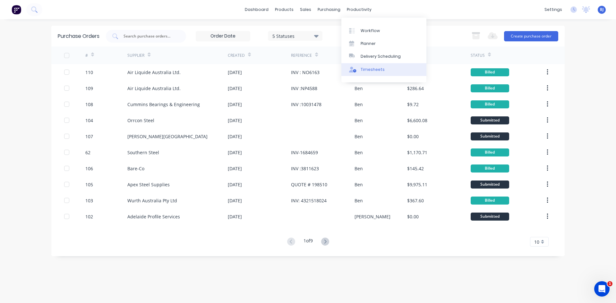
click at [362, 67] on div "Timesheets" at bounding box center [373, 70] width 24 height 6
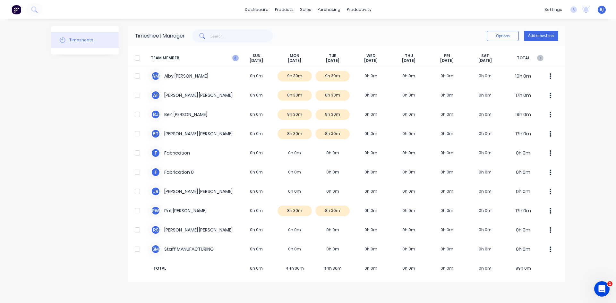
click at [234, 56] on icon "button" at bounding box center [235, 58] width 6 height 6
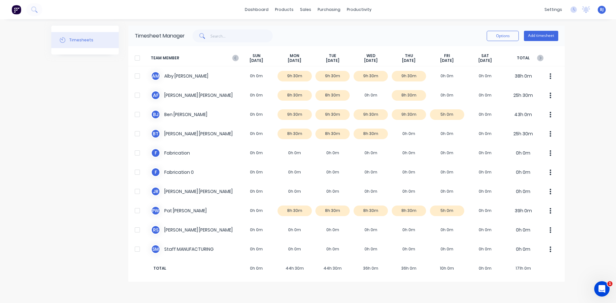
click at [234, 56] on icon "button" at bounding box center [235, 58] width 6 height 6
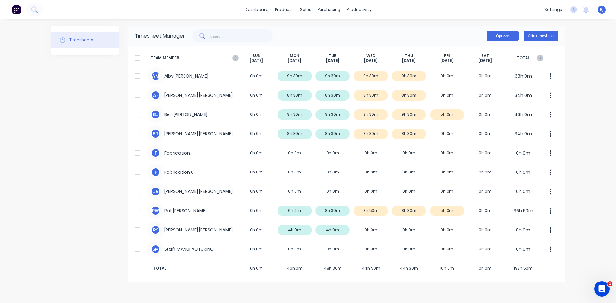
click at [510, 37] on button "Options" at bounding box center [503, 36] width 32 height 10
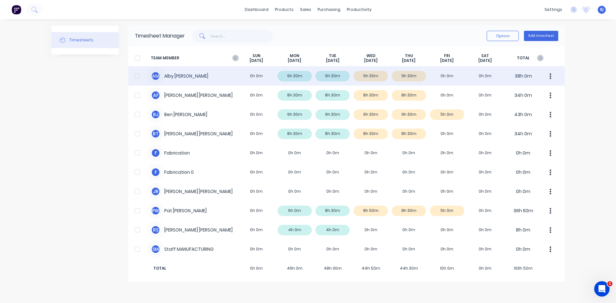
click at [136, 74] on div at bounding box center [137, 76] width 13 height 13
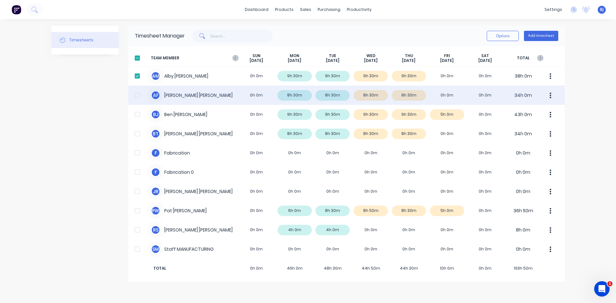
click at [139, 94] on div at bounding box center [137, 95] width 13 height 13
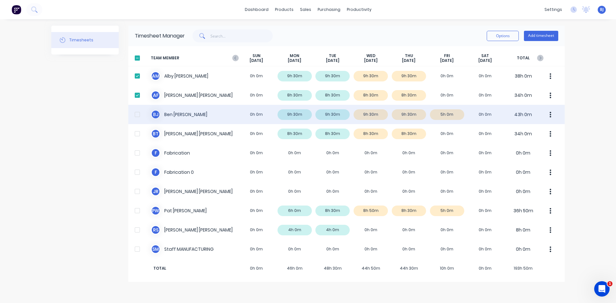
click at [139, 111] on div at bounding box center [137, 114] width 13 height 13
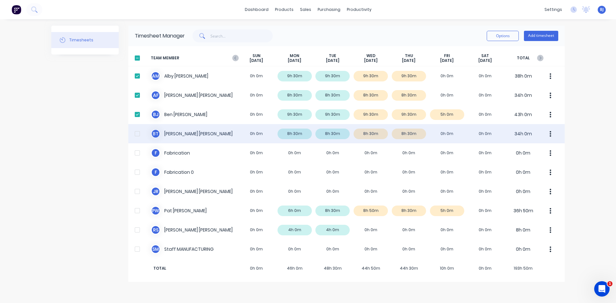
click at [138, 132] on div at bounding box center [137, 133] width 13 height 13
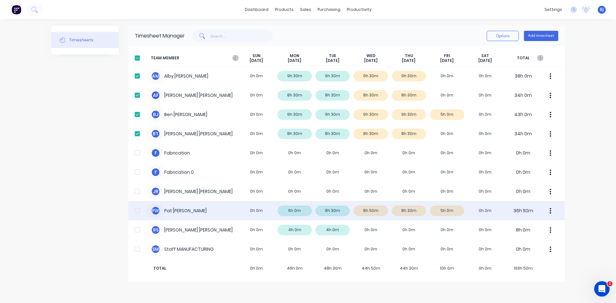
drag, startPoint x: 138, startPoint y: 210, endPoint x: 136, endPoint y: 214, distance: 5.0
click at [138, 211] on div at bounding box center [137, 210] width 13 height 13
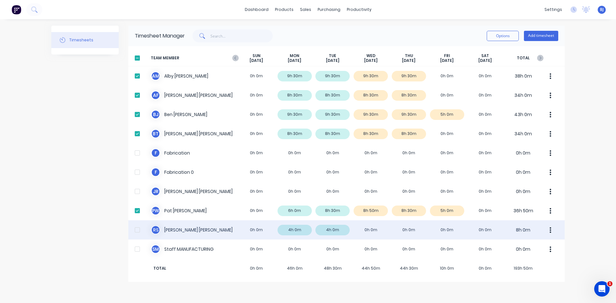
click at [136, 232] on div at bounding box center [137, 230] width 13 height 13
click at [138, 230] on div at bounding box center [137, 230] width 13 height 13
click at [370, 231] on div "R S [PERSON_NAME] 0h 0m 4h 0m 4h 0m 0h 0m 0h 0m 0h 0m 0h 0m 8h 0m" at bounding box center [346, 230] width 437 height 19
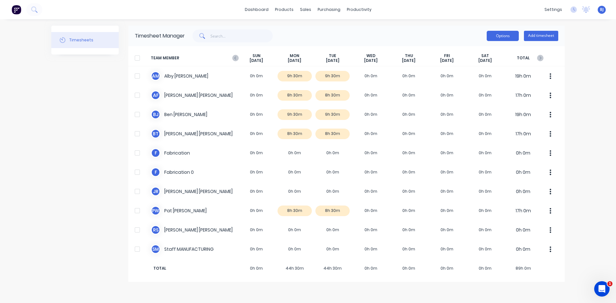
click at [504, 37] on button "Options" at bounding box center [503, 36] width 32 height 10
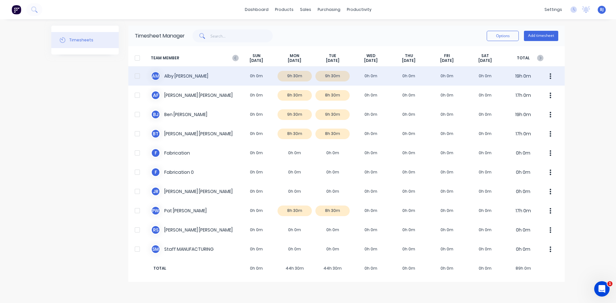
click at [138, 76] on div at bounding box center [137, 76] width 13 height 13
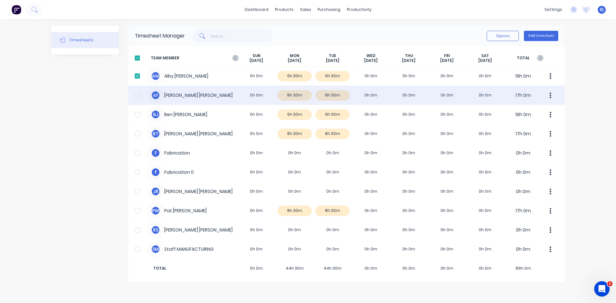
drag, startPoint x: 136, startPoint y: 95, endPoint x: 137, endPoint y: 102, distance: 6.4
click at [136, 96] on div at bounding box center [137, 95] width 13 height 13
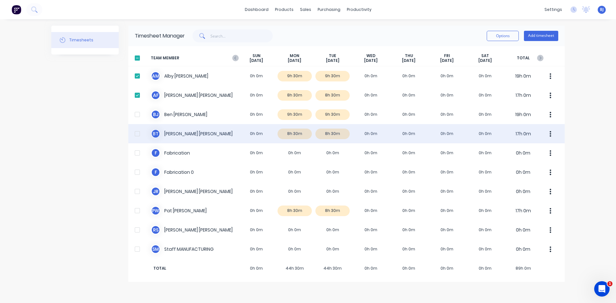
drag, startPoint x: 140, startPoint y: 115, endPoint x: 138, endPoint y: 126, distance: 11.3
click at [139, 116] on div at bounding box center [137, 114] width 13 height 13
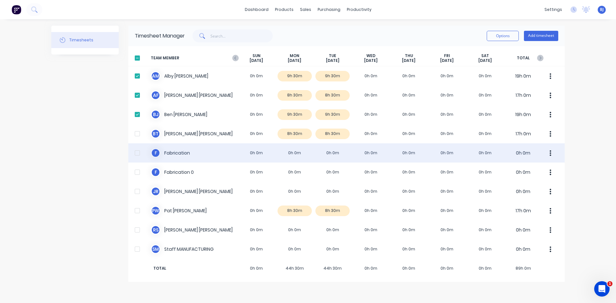
drag, startPoint x: 135, startPoint y: 131, endPoint x: 135, endPoint y: 149, distance: 18.0
click at [135, 133] on div at bounding box center [137, 133] width 13 height 13
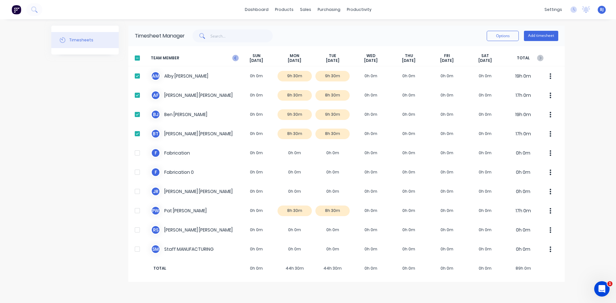
click at [234, 58] on icon "button" at bounding box center [235, 58] width 6 height 6
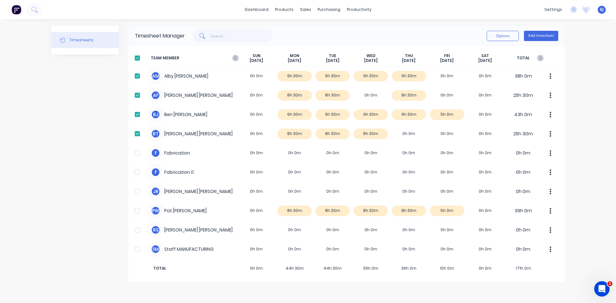
click at [234, 58] on icon "button" at bounding box center [235, 58] width 6 height 6
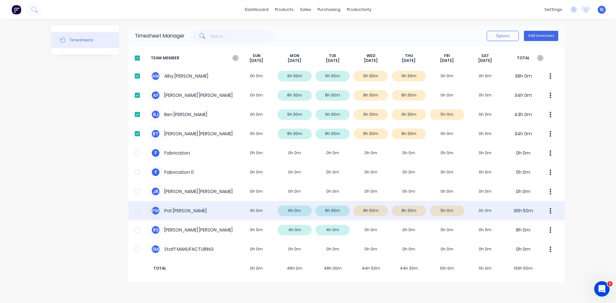
click at [136, 212] on div at bounding box center [137, 210] width 13 height 13
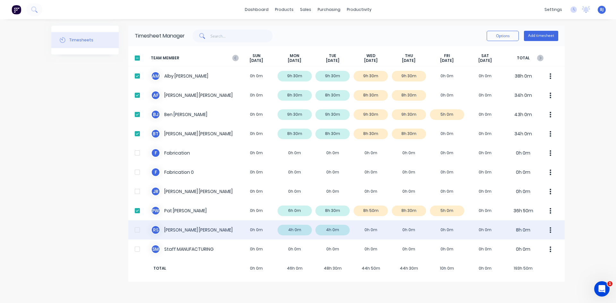
click at [135, 230] on div at bounding box center [137, 230] width 13 height 13
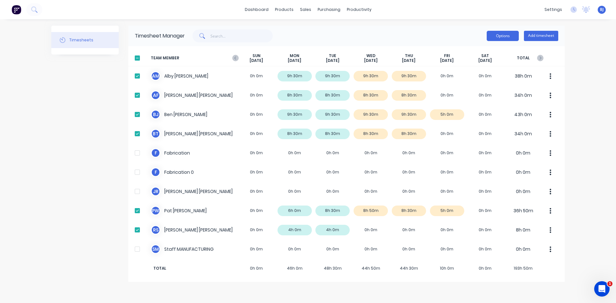
click at [500, 35] on button "Options" at bounding box center [503, 36] width 32 height 10
click at [470, 90] on div "Export" at bounding box center [488, 90] width 49 height 9
click at [236, 58] on icon "button" at bounding box center [235, 58] width 6 height 6
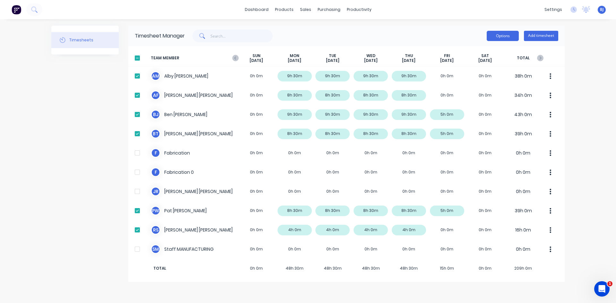
click at [505, 35] on button "Options" at bounding box center [503, 36] width 32 height 10
click at [482, 91] on div "Export" at bounding box center [488, 90] width 49 height 9
click at [234, 58] on icon "button" at bounding box center [235, 58] width 6 height 6
click at [234, 57] on icon "button" at bounding box center [235, 58] width 6 height 6
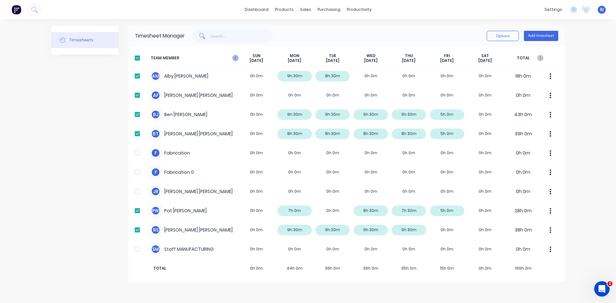
click at [235, 57] on icon "button" at bounding box center [235, 58] width 6 height 6
click at [542, 59] on icon "button" at bounding box center [540, 58] width 6 height 6
click at [542, 58] on icon "button" at bounding box center [540, 58] width 6 height 6
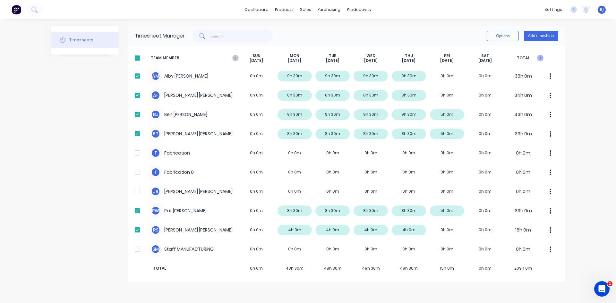
click at [542, 58] on icon "button" at bounding box center [540, 58] width 6 height 6
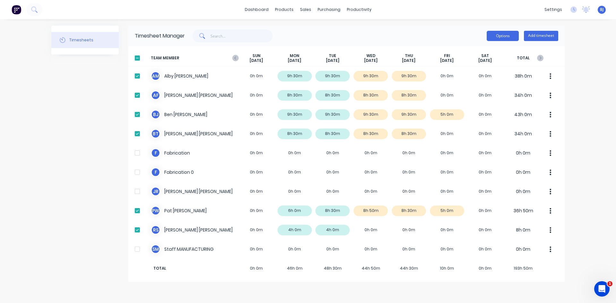
click at [511, 35] on button "Options" at bounding box center [503, 36] width 32 height 10
click at [482, 52] on div "Approve" at bounding box center [488, 52] width 49 height 9
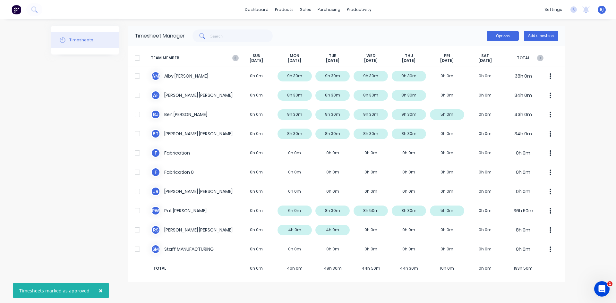
click at [496, 37] on button "Options" at bounding box center [503, 36] width 32 height 10
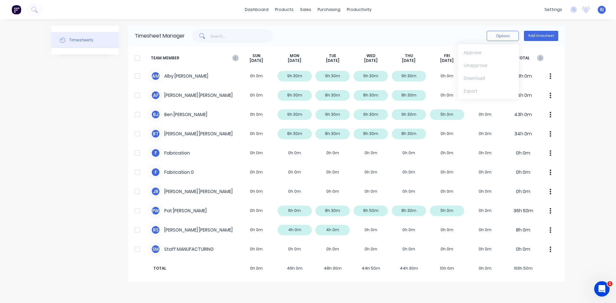
click at [139, 57] on div at bounding box center [137, 58] width 13 height 13
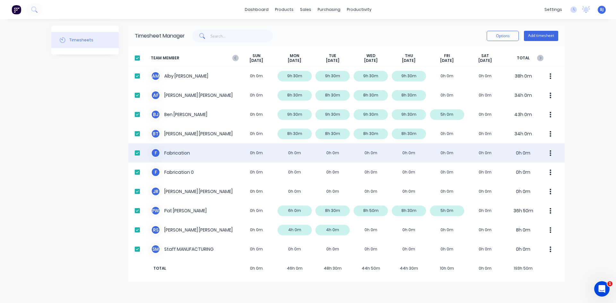
click at [136, 153] on div at bounding box center [137, 153] width 13 height 13
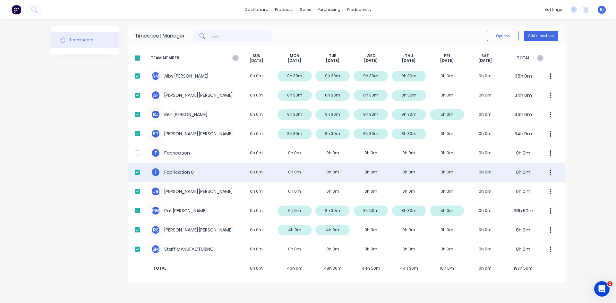
drag, startPoint x: 138, startPoint y: 170, endPoint x: 138, endPoint y: 180, distance: 10.0
click at [138, 171] on div at bounding box center [137, 172] width 13 height 13
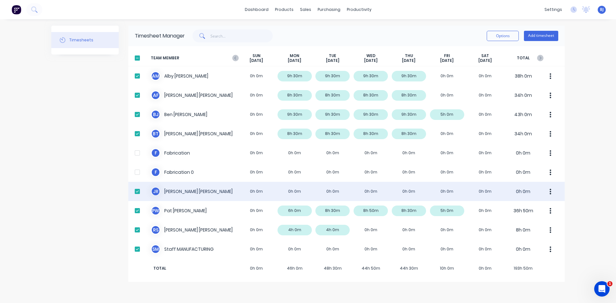
click at [137, 191] on div at bounding box center [137, 191] width 13 height 13
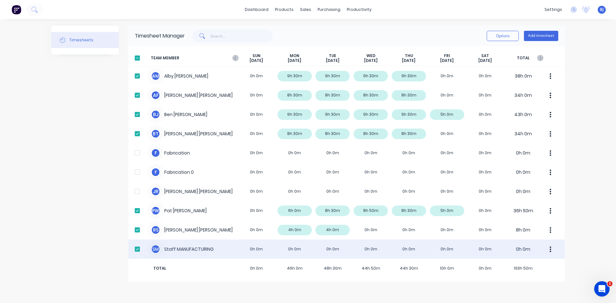
click at [140, 248] on div at bounding box center [137, 249] width 13 height 13
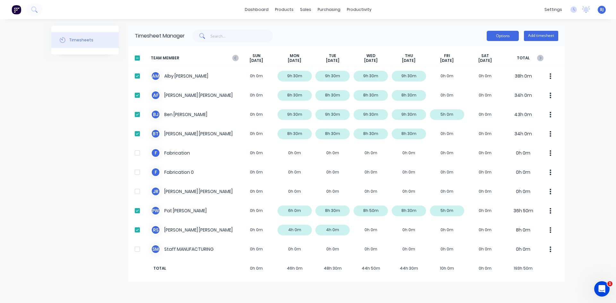
click at [511, 37] on button "Options" at bounding box center [503, 36] width 32 height 10
click at [476, 90] on div "Export" at bounding box center [488, 90] width 49 height 9
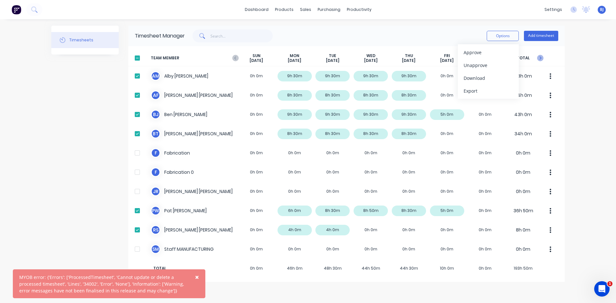
click at [541, 58] on icon "button" at bounding box center [541, 58] width 2 height 3
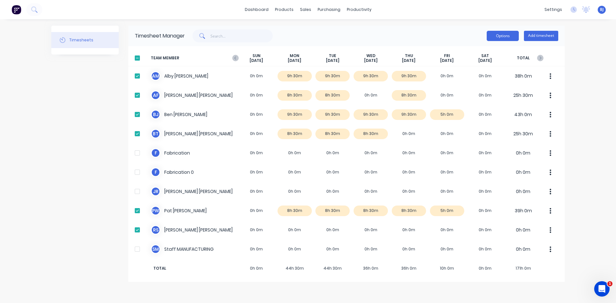
click at [500, 38] on button "Options" at bounding box center [503, 36] width 32 height 10
click at [482, 51] on div "Approve" at bounding box center [488, 52] width 49 height 9
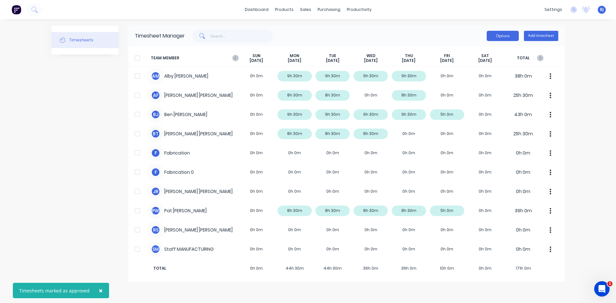
click at [499, 38] on button "Options" at bounding box center [503, 36] width 32 height 10
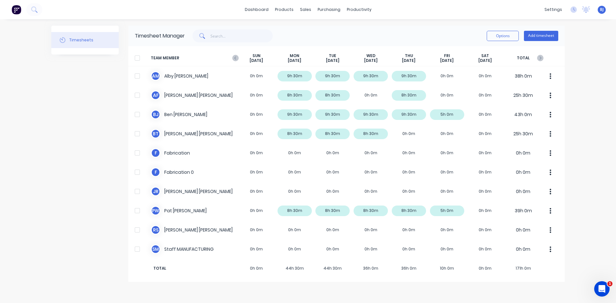
click at [140, 57] on div at bounding box center [137, 58] width 13 height 13
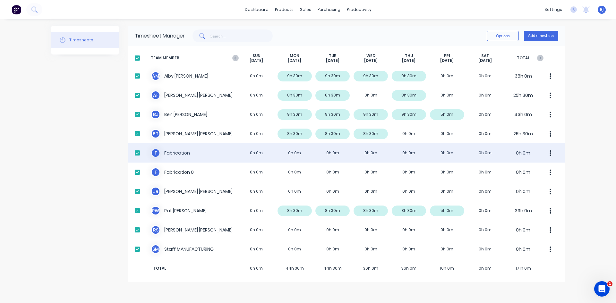
click at [137, 154] on div at bounding box center [137, 153] width 13 height 13
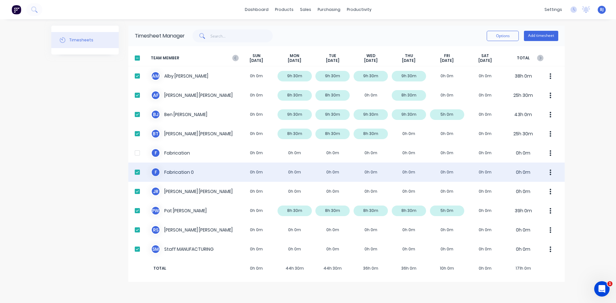
drag, startPoint x: 137, startPoint y: 172, endPoint x: 140, endPoint y: 175, distance: 4.6
click at [137, 172] on div at bounding box center [137, 172] width 13 height 13
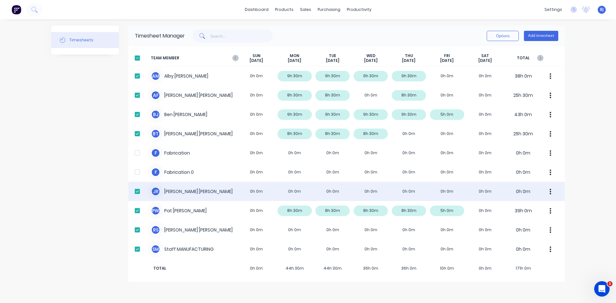
click at [140, 193] on div at bounding box center [137, 191] width 13 height 13
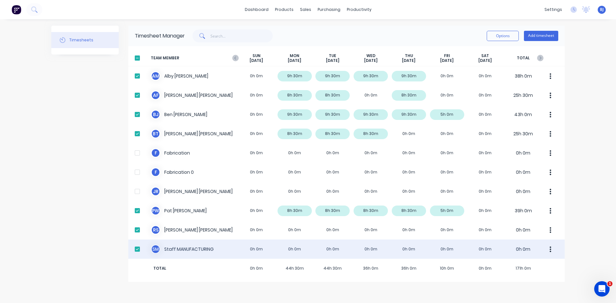
click at [140, 247] on div at bounding box center [137, 249] width 13 height 13
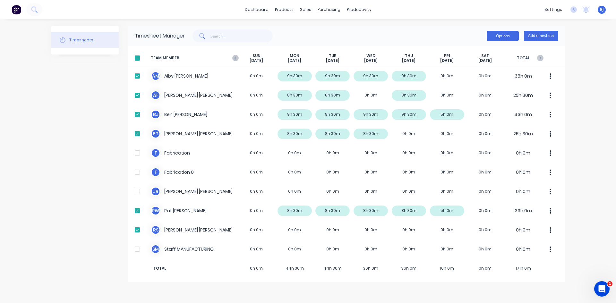
click at [499, 34] on button "Options" at bounding box center [503, 36] width 32 height 10
click at [477, 88] on div "Export" at bounding box center [488, 90] width 49 height 9
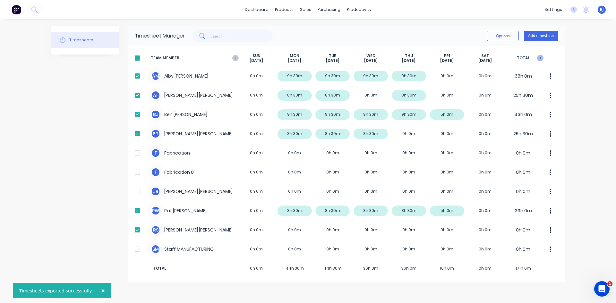
click at [541, 58] on icon "button" at bounding box center [540, 58] width 6 height 6
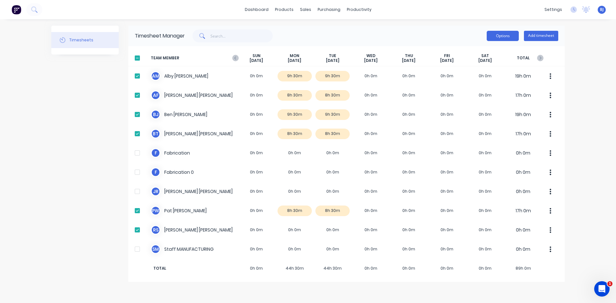
click at [514, 37] on button "Options" at bounding box center [503, 36] width 32 height 10
click at [480, 51] on div "Approve" at bounding box center [488, 52] width 49 height 9
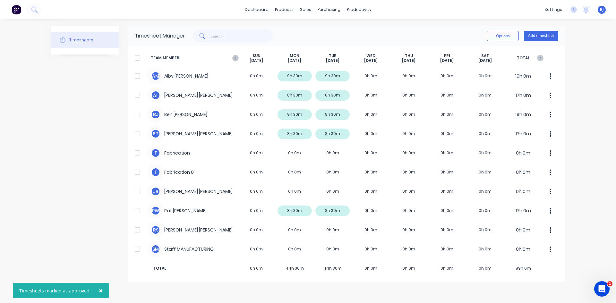
click at [139, 58] on div at bounding box center [137, 58] width 13 height 13
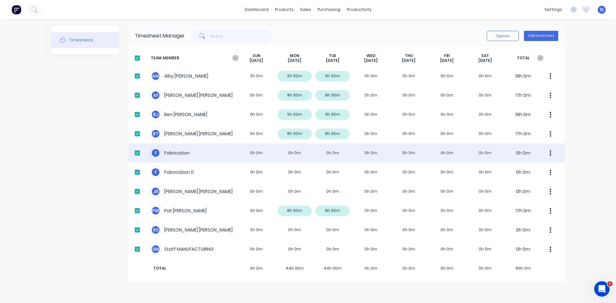
click at [137, 152] on div at bounding box center [137, 153] width 13 height 13
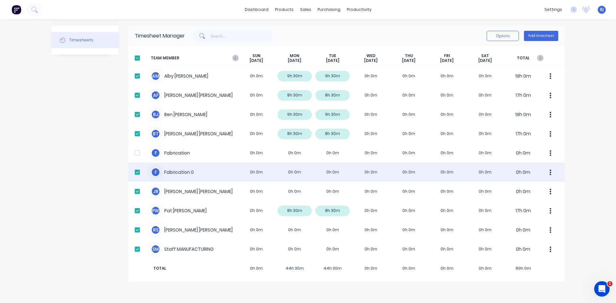
click at [136, 171] on div at bounding box center [137, 172] width 13 height 13
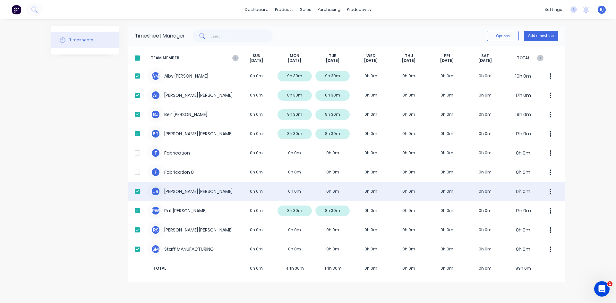
click at [137, 189] on div at bounding box center [137, 191] width 13 height 13
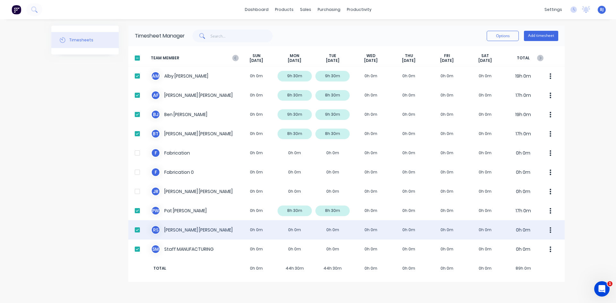
click at [140, 231] on div at bounding box center [137, 230] width 13 height 13
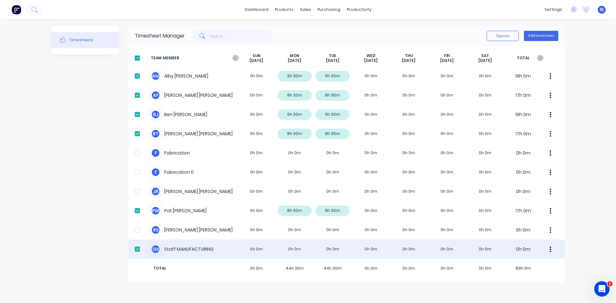
drag, startPoint x: 139, startPoint y: 250, endPoint x: 143, endPoint y: 248, distance: 4.6
click at [139, 250] on div at bounding box center [137, 249] width 13 height 13
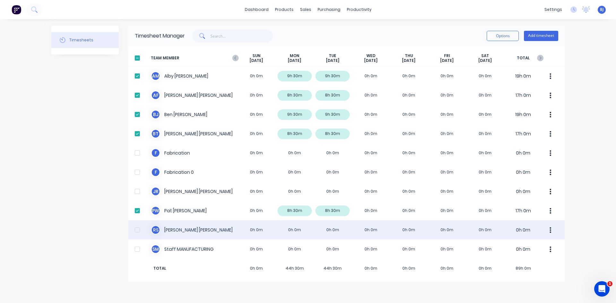
drag, startPoint x: 137, startPoint y: 231, endPoint x: 154, endPoint y: 224, distance: 18.0
click at [140, 230] on div at bounding box center [137, 230] width 13 height 13
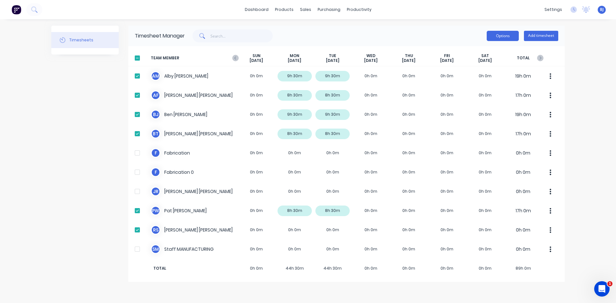
click at [495, 38] on button "Options" at bounding box center [503, 36] width 32 height 10
click at [474, 91] on div "Export" at bounding box center [488, 90] width 49 height 9
click at [601, 10] on span "BJ" at bounding box center [602, 10] width 4 height 6
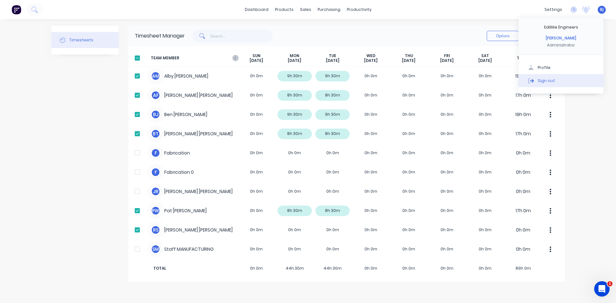
click at [556, 79] on button "Sign out" at bounding box center [561, 80] width 85 height 13
